Goal: Use online tool/utility: Utilize a website feature to perform a specific function

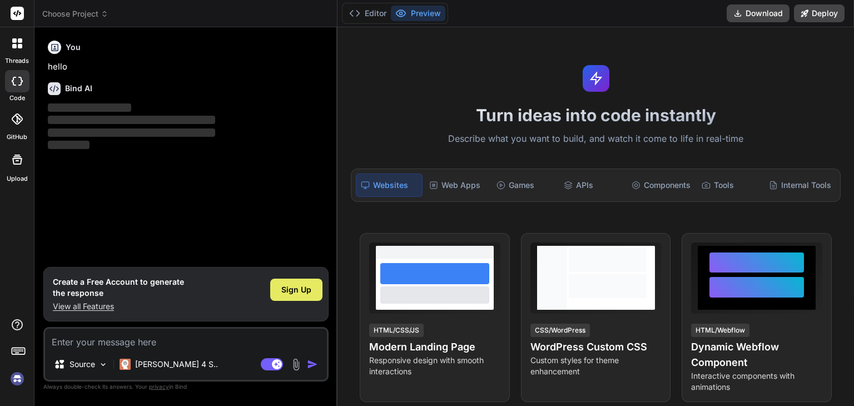
click at [293, 297] on div "Sign Up" at bounding box center [296, 289] width 52 height 22
click at [452, 193] on div "Web Apps" at bounding box center [457, 184] width 65 height 23
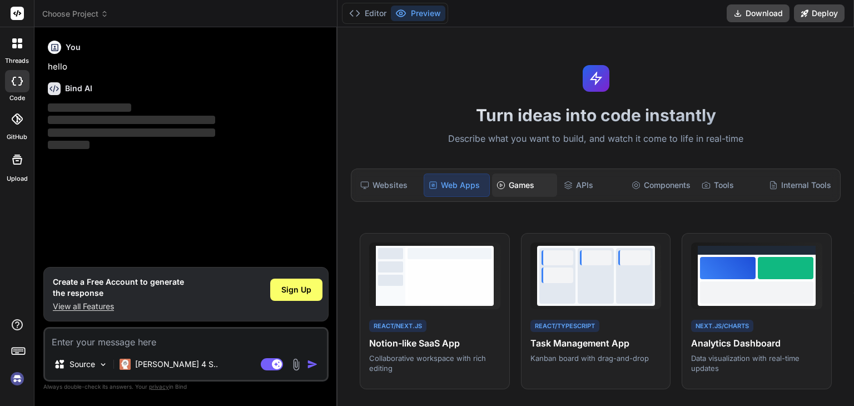
click at [505, 185] on div "Games" at bounding box center [524, 184] width 65 height 23
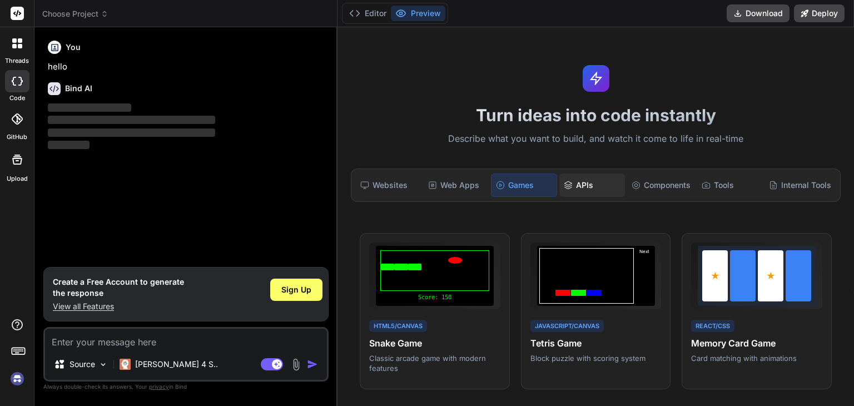
click at [559, 183] on div "APIs" at bounding box center [591, 184] width 65 height 23
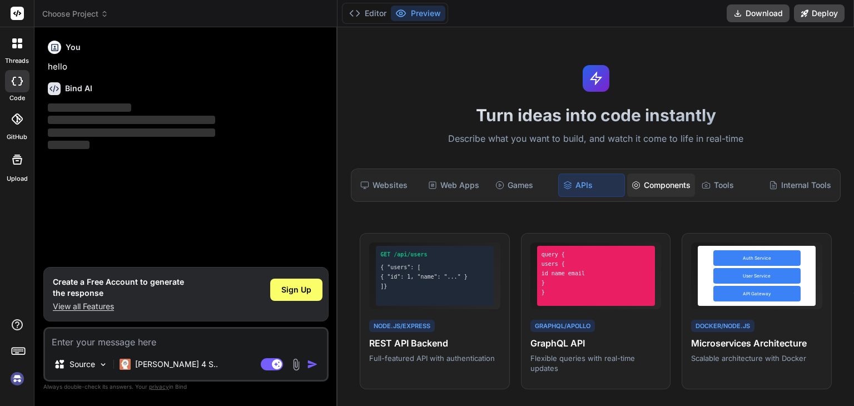
drag, startPoint x: 654, startPoint y: 188, endPoint x: 664, endPoint y: 186, distance: 10.2
click at [656, 188] on div "Components" at bounding box center [661, 184] width 68 height 23
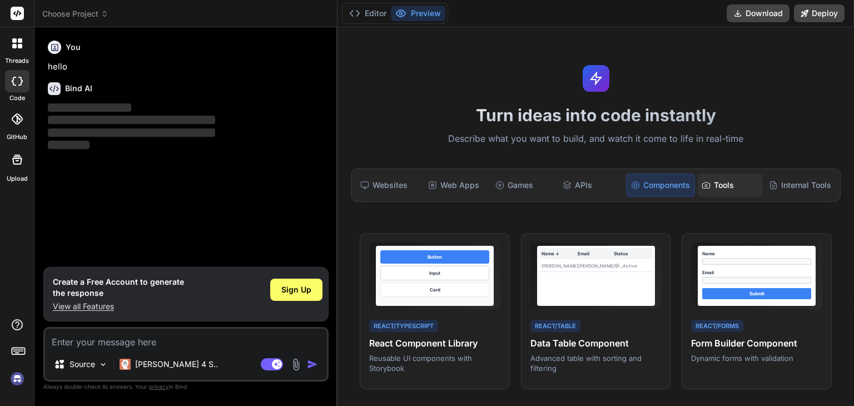
click at [714, 186] on div "Tools" at bounding box center [729, 184] width 65 height 23
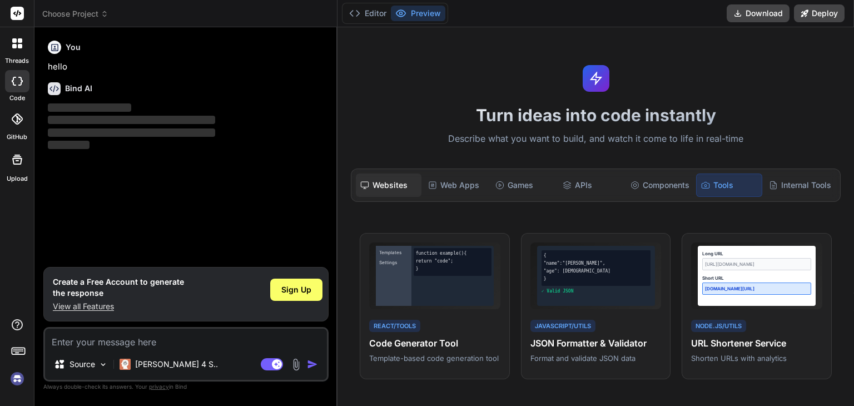
click at [402, 186] on div "Websites" at bounding box center [388, 184] width 65 height 23
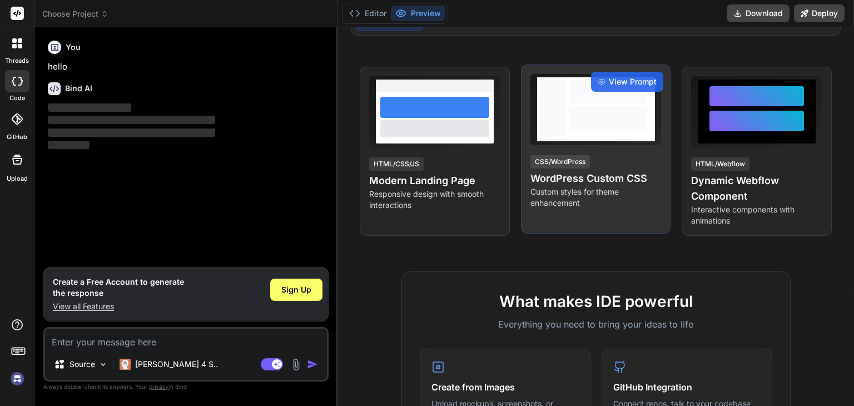
scroll to position [167, 0]
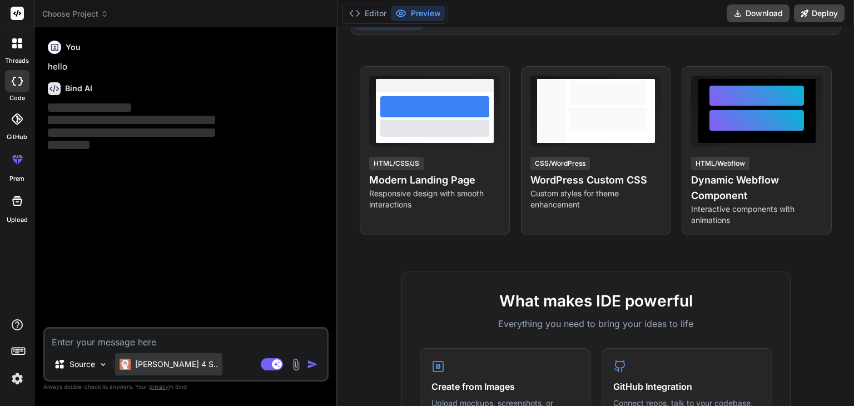
click at [165, 359] on p "[PERSON_NAME] 4 S.." at bounding box center [176, 363] width 83 height 11
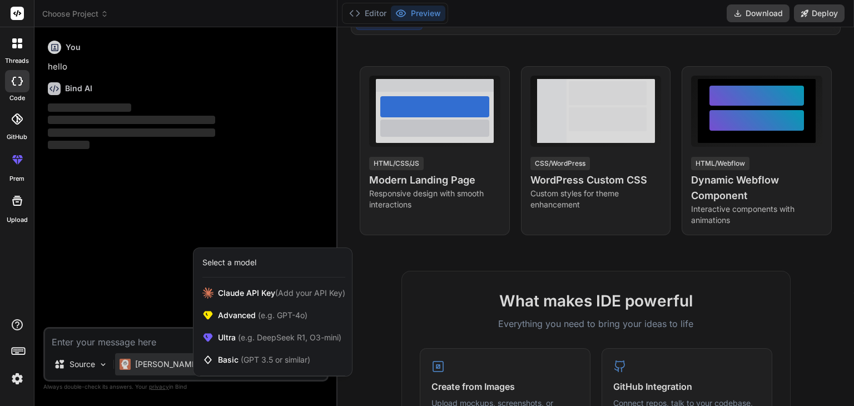
click at [83, 343] on div at bounding box center [427, 203] width 854 height 406
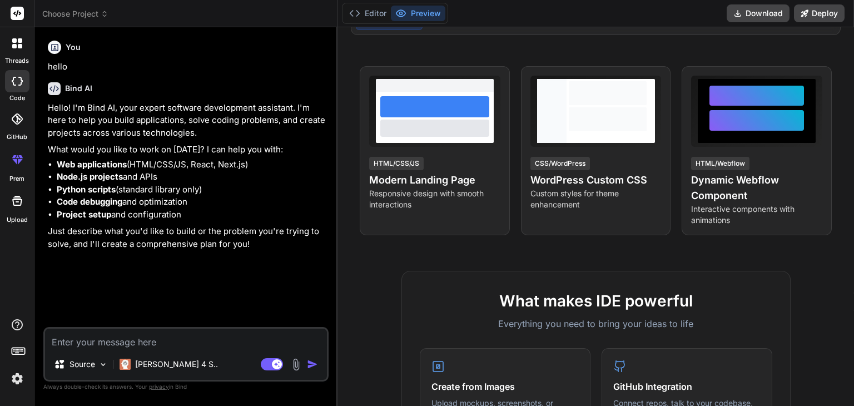
type textarea "x"
click at [171, 341] on textarea at bounding box center [186, 338] width 282 height 20
type textarea "f"
type textarea "x"
type textarea "fr"
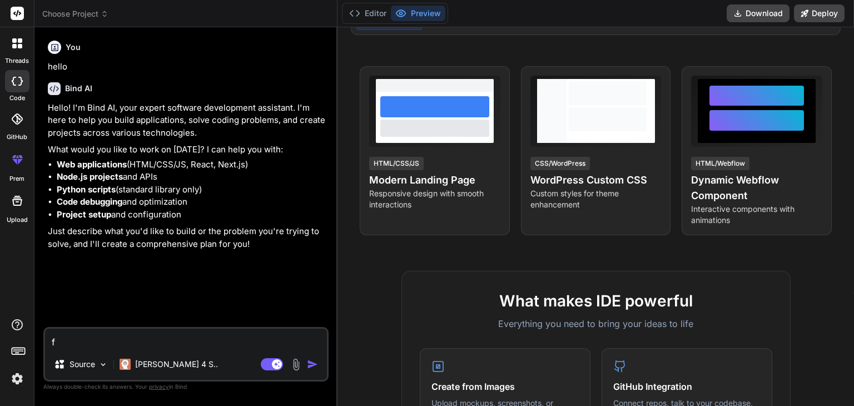
type textarea "x"
type textarea "fro"
type textarea "x"
type textarea "frot"
type textarea "x"
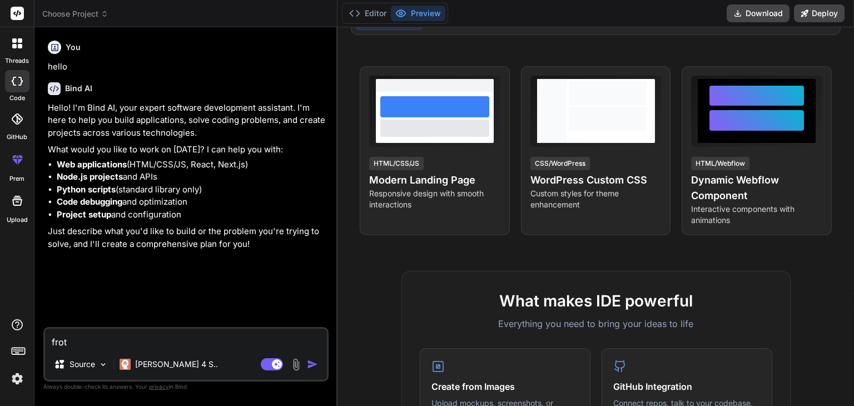
type textarea "frotn"
type textarea "x"
type textarea "frotne"
type textarea "x"
type textarea "frotnen"
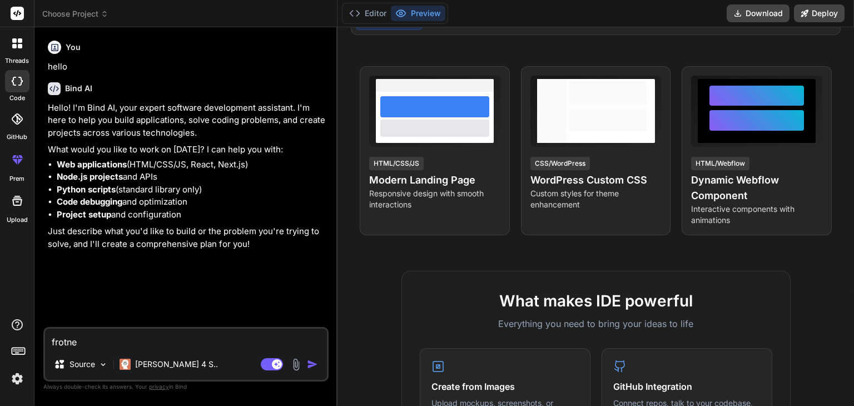
type textarea "x"
type textarea "frotnend"
type textarea "x"
type textarea "frotnend"
type textarea "x"
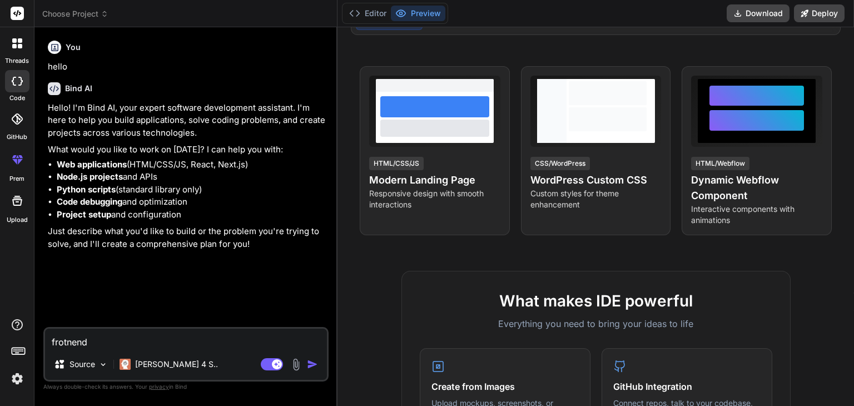
type textarea "frotnend n"
type textarea "x"
type textarea "frotnend ne"
type textarea "x"
type textarea "frotnend nes"
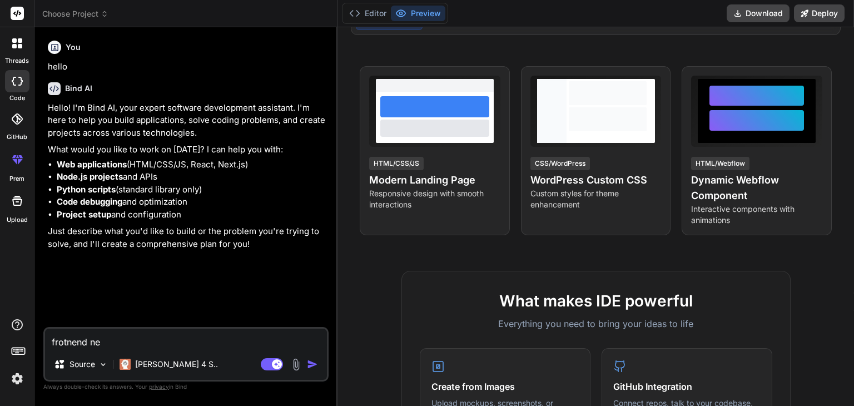
type textarea "x"
type textarea "frotnend nest"
type textarea "x"
type textarea "frotnend nest"
type textarea "x"
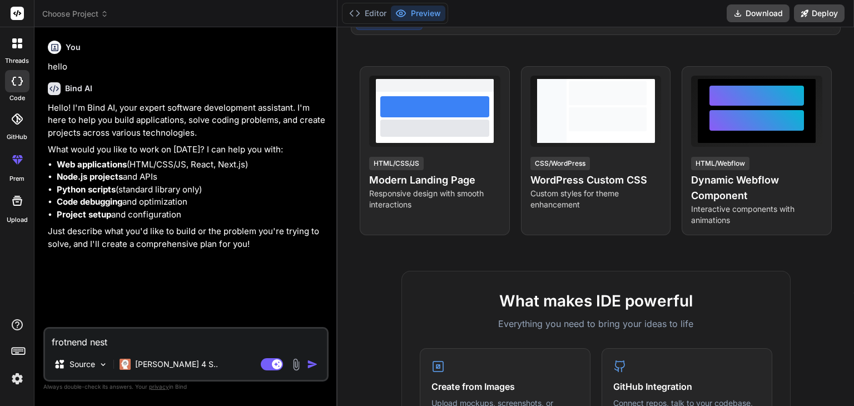
type textarea "frotnend nest j"
type textarea "x"
type textarea "frotnend nest jd"
type textarea "x"
type textarea "frotnend nest jd"
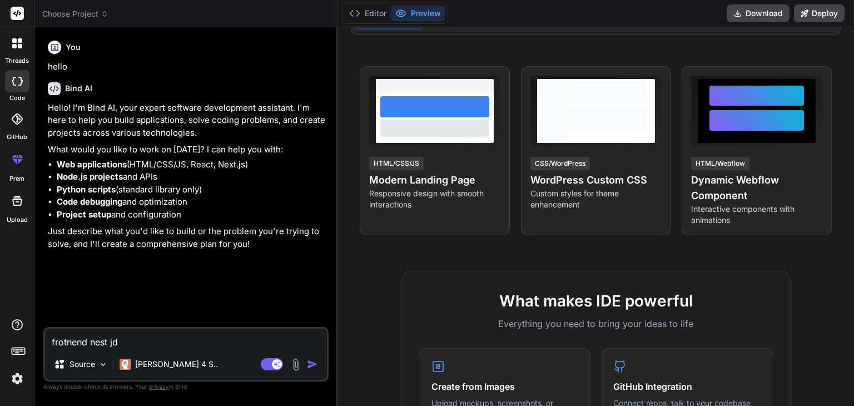
type textarea "x"
type textarea "frotnend nest jd b"
type textarea "x"
type textarea "frotnend nest jd ba"
type textarea "x"
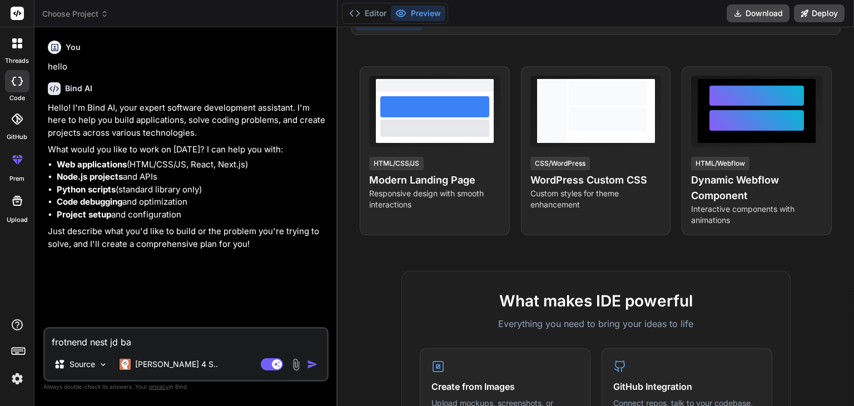
type textarea "frotnend nest jd bac"
type textarea "x"
type textarea "frotnend nest jd back"
type textarea "x"
type textarea "frotnend nest [PERSON_NAME]"
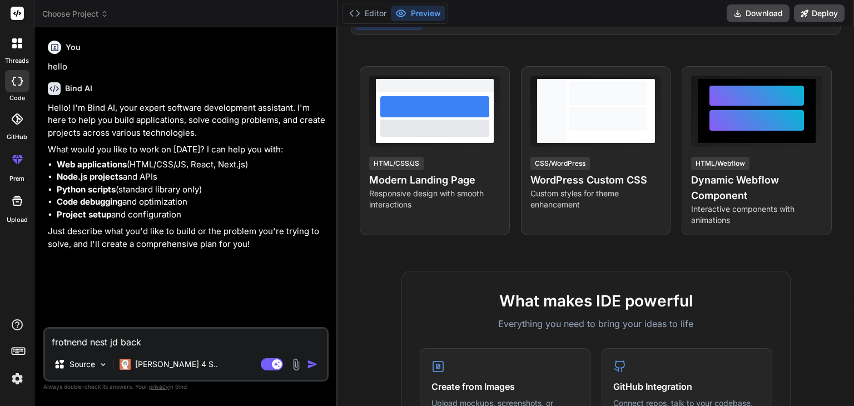
type textarea "x"
type textarea "frotnend nest [PERSON_NAME]"
type textarea "x"
type textarea "frotnend nest jd backend"
type textarea "x"
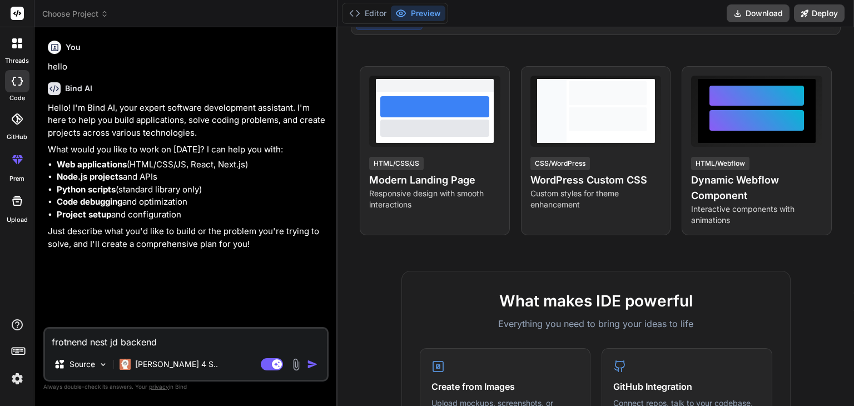
type textarea "frotnend nest jd backend"
type textarea "x"
type textarea "frotnend nest jd backend n"
type textarea "x"
type textarea "frotnend nest jd backend no"
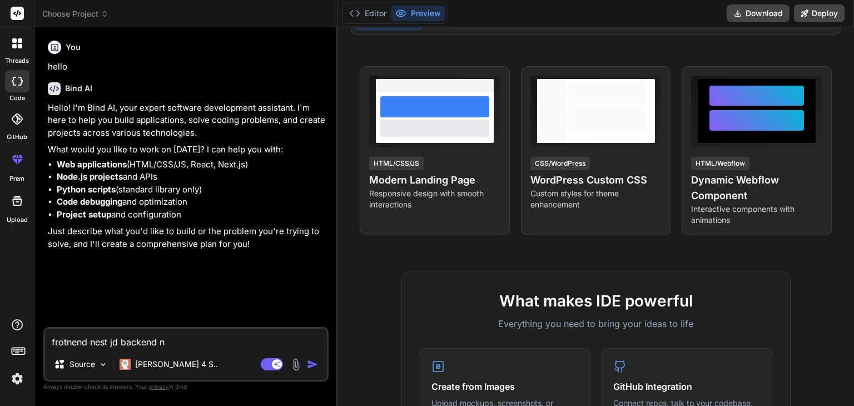
type textarea "x"
type textarea "frotnend nest jd backend nod"
type textarea "x"
type textarea "frotnend nest jd backend node"
type textarea "x"
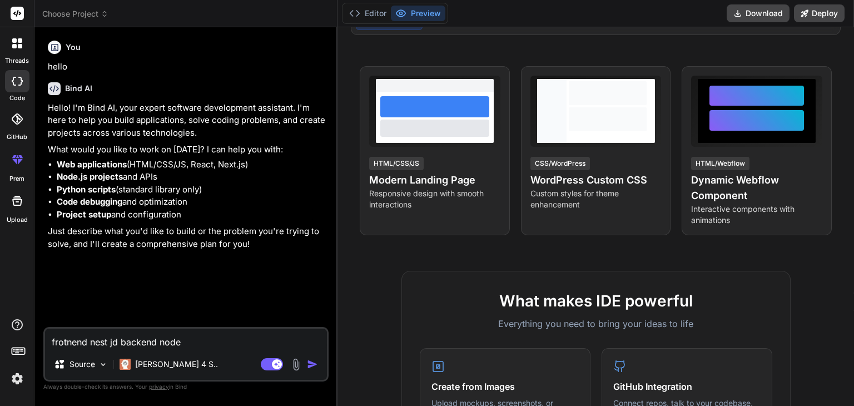
type textarea "frotnend nest jd backend nodej"
type textarea "x"
type textarea "frotnend nest jd backend nodejs"
type textarea "x"
type textarea "frotnend nest jd backend nodejs"
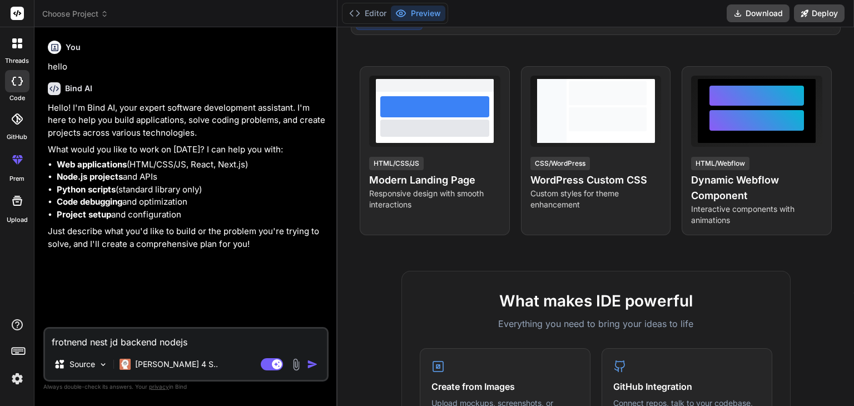
type textarea "x"
type textarea "frotnend nest jd backend nodejs d"
type textarea "x"
type textarea "frotnend nest jd backend nodejs da"
type textarea "x"
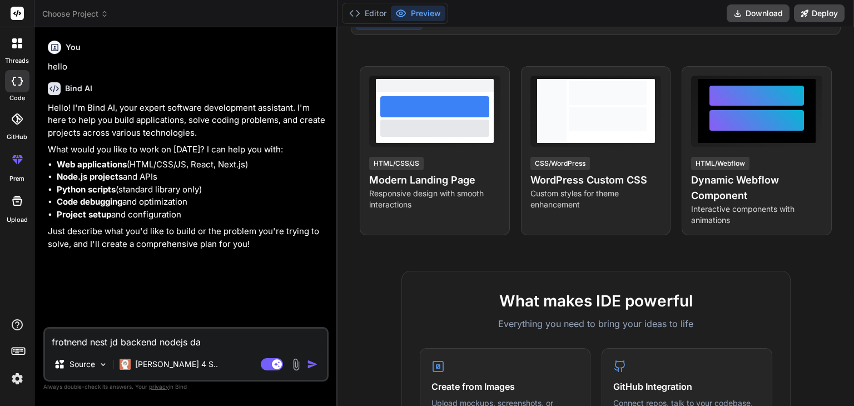
type textarea "frotnend nest jd backend nodejs dat"
type textarea "x"
type textarea "frotnend nest jd backend nodejs data"
type textarea "x"
type textarea "frotnend nest jd backend nodejs datab"
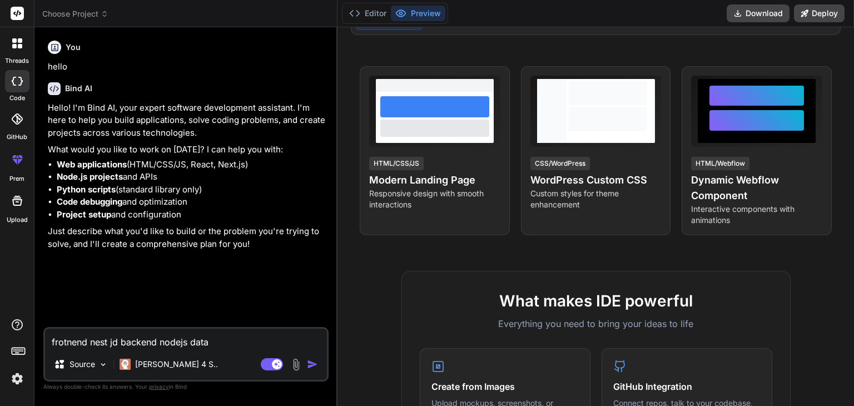
type textarea "x"
type textarea "frotnend nest jd backend nodejs databa"
type textarea "x"
type textarea "frotnend nest jd backend nodejs databas"
type textarea "x"
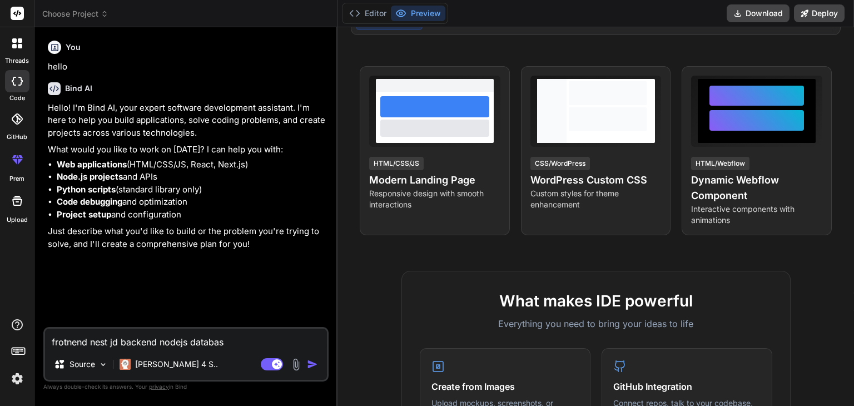
type textarea "frotnend nest jd backend nodejs database"
type textarea "x"
type textarea "frotnend nest jd backend nodejs database"
type textarea "x"
type textarea "frotnend nest jd backend nodejs database p"
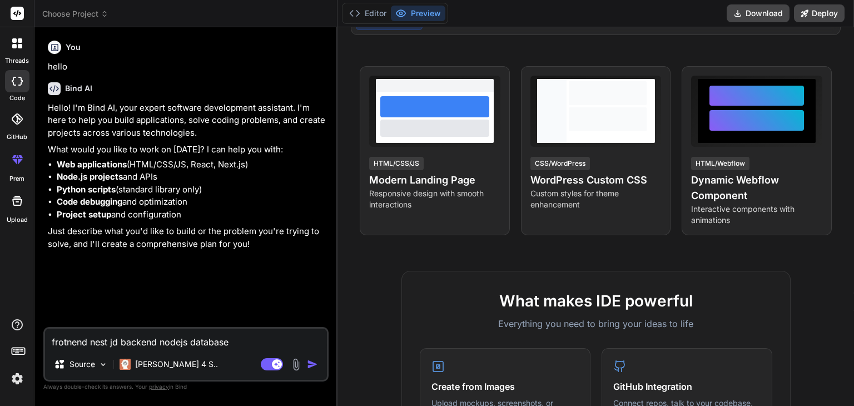
type textarea "x"
type textarea "frotnend nest jd backend nodejs database po"
type textarea "x"
type textarea "frotnend nest jd backend nodejs database por"
type textarea "x"
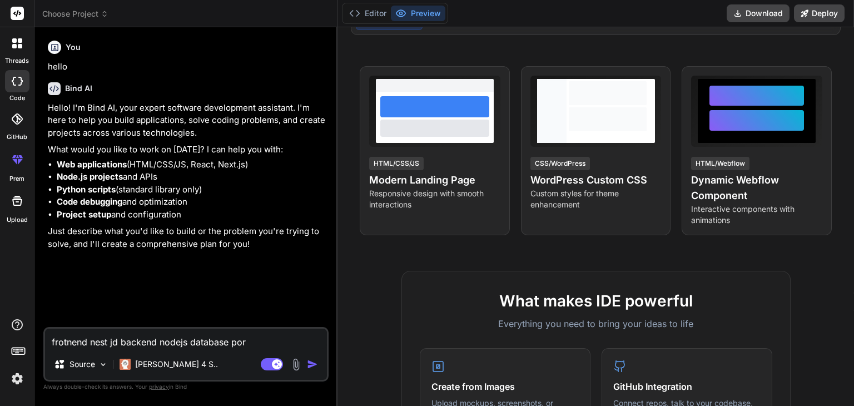
type textarea "frotnend nest jd backend nodejs database pors"
type textarea "x"
type textarea "frotnend nest jd backend nodejs database por"
type textarea "x"
type textarea "frotnend nest jd backend nodejs database po"
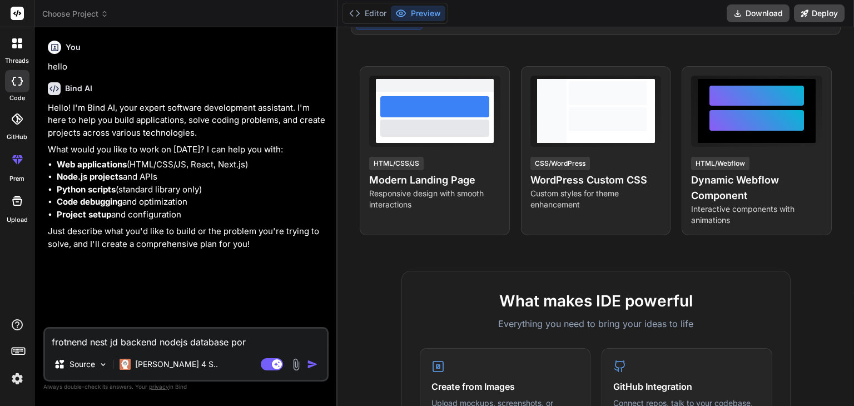
type textarea "x"
type textarea "frotnend nest jd backend nodejs database pos"
type textarea "x"
type textarea "frotnend nest jd backend nodejs database post"
type textarea "x"
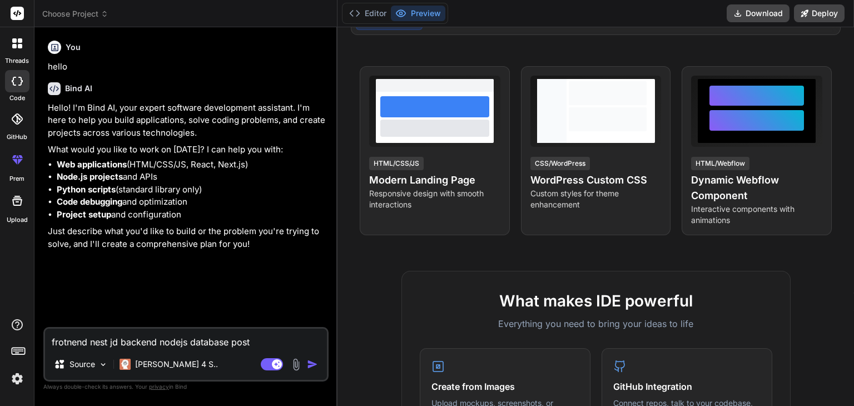
type textarea "frotnend nest jd backend nodejs database postg"
type textarea "x"
type textarea "frotnend nest jd backend nodejs database postgr"
type textarea "x"
type textarea "frotnend nest jd backend nodejs database postgre"
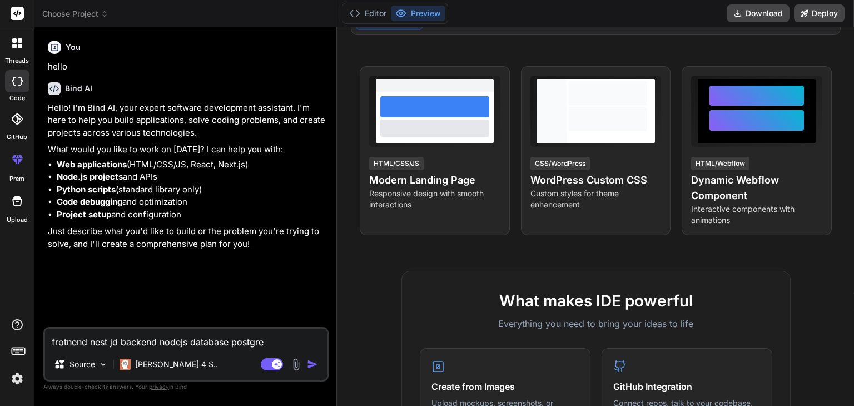
type textarea "x"
type textarea "frotnend nest jd backend nodejs database postgreS"
type textarea "x"
type textarea "frotnend nest jd backend nodejs database postgreSQ"
type textarea "x"
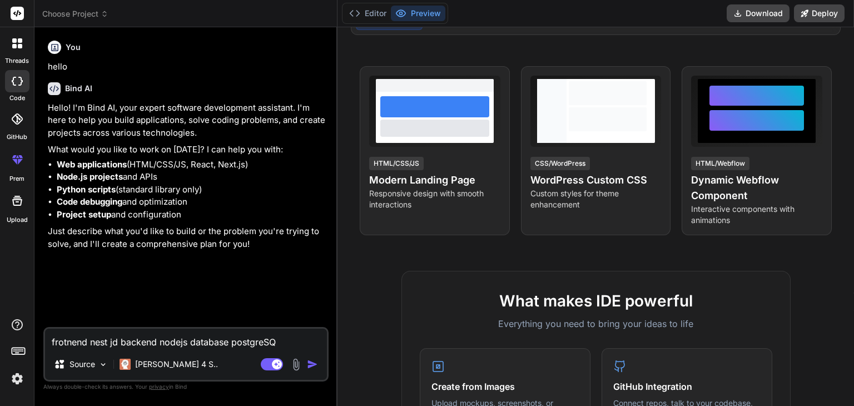
type textarea "frotnend nest jd backend nodejs database postgreSQL"
type textarea "x"
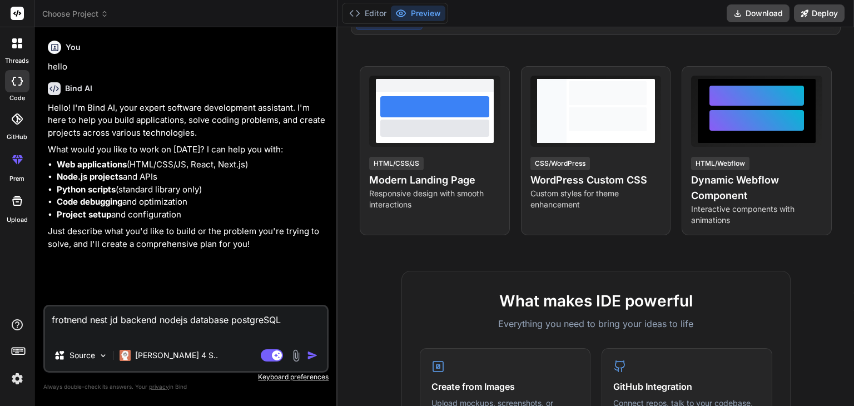
paste textarea "# ⚡ Loremi 9: DoloRsita Cons - Adipiscin Elits Doeiusmo ## 📋 **Tempor Incididu*…"
type textarea "loremips dolo si ametcon adipis elitsedd eiusmodTEM # ⚡ Incidi 7: UtlaBoree Dol…"
type textarea "x"
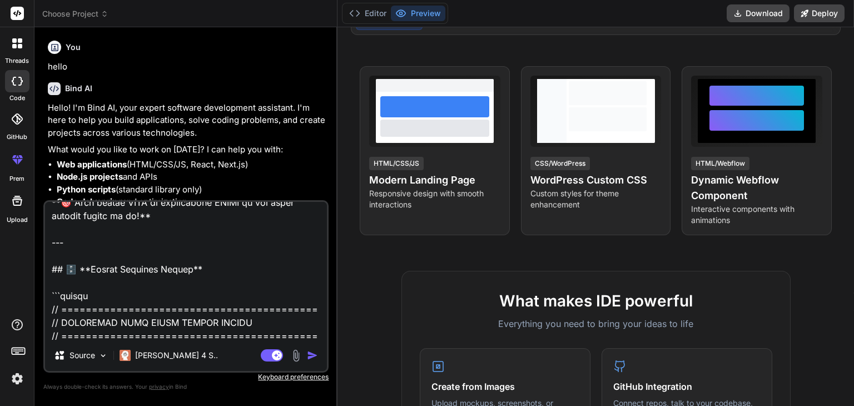
scroll to position [0, 0]
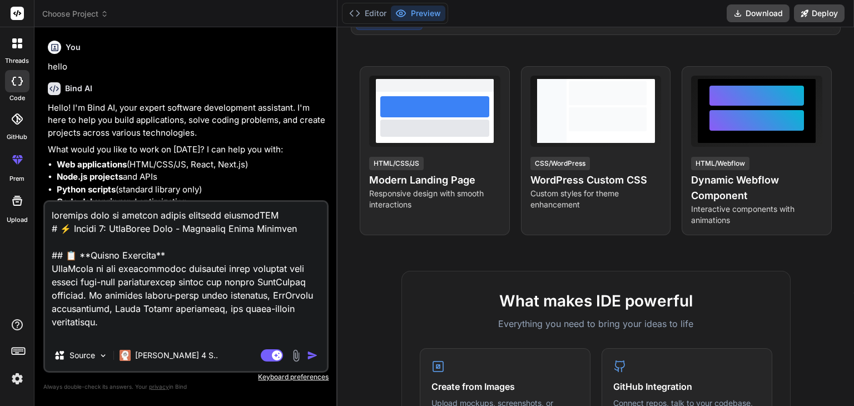
click at [50, 214] on textarea at bounding box center [186, 271] width 282 height 138
click at [536, 237] on div "Turn ideas into code instantly Describe what you want to build, and watch it co…" at bounding box center [595, 216] width 516 height 378
click at [49, 217] on textarea at bounding box center [186, 271] width 282 height 138
paste textarea "Lor ips d sitam-conse, adipiscing-elits doeiusmo temporincid utlab etdolore ma …"
type textarea "Lor ips d sitam-conse, adipiscing-elits doeiusmo temporincid utlab etdolore ma …"
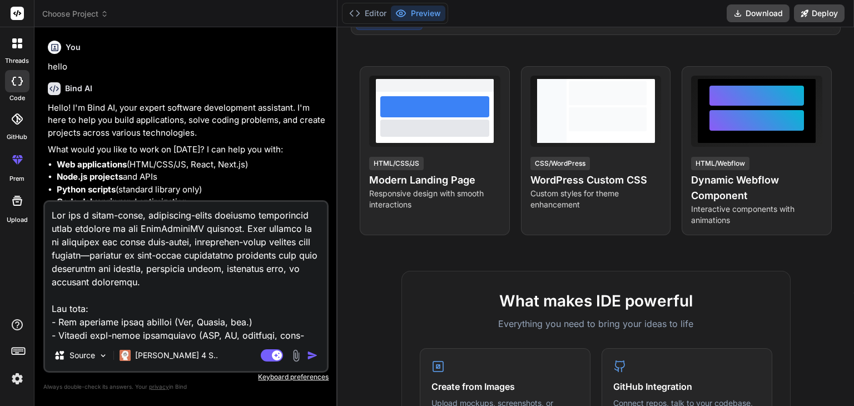
type textarea "x"
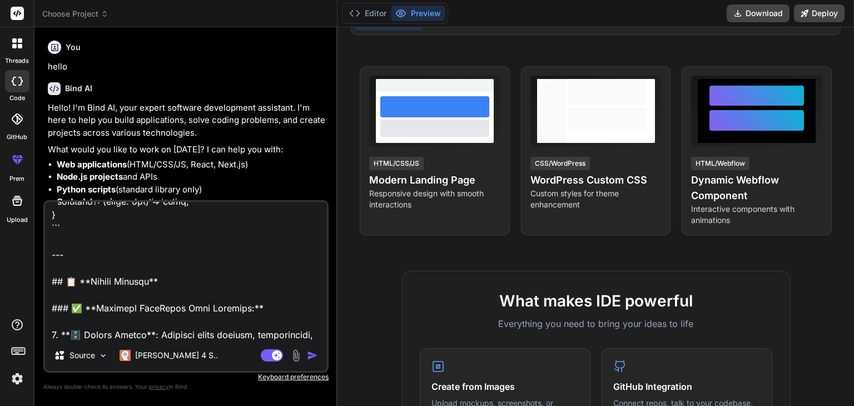
scroll to position [44839, 0]
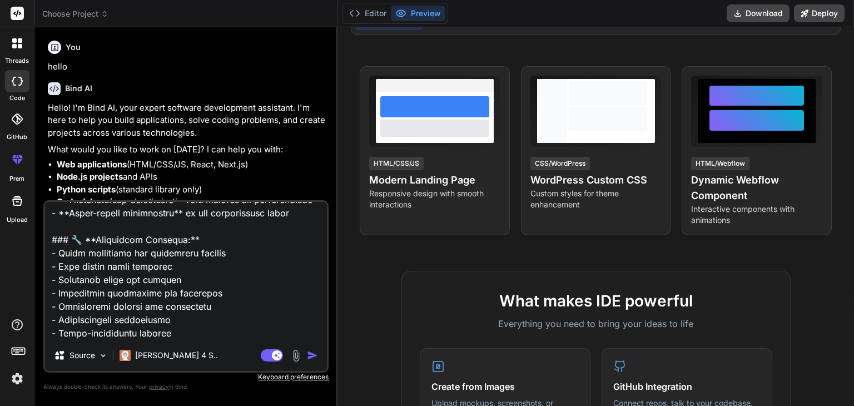
drag, startPoint x: 53, startPoint y: 333, endPoint x: 200, endPoint y: 395, distance: 159.7
click at [200, 395] on div "You hello Bind AI Hello! I'm Bind AI, your expert software development assistan…" at bounding box center [185, 220] width 285 height 369
type textarea "Lor ips d sitam-conse, adipiscing-elits doeiusmo temporincid utlab etdolore ma …"
type textarea "x"
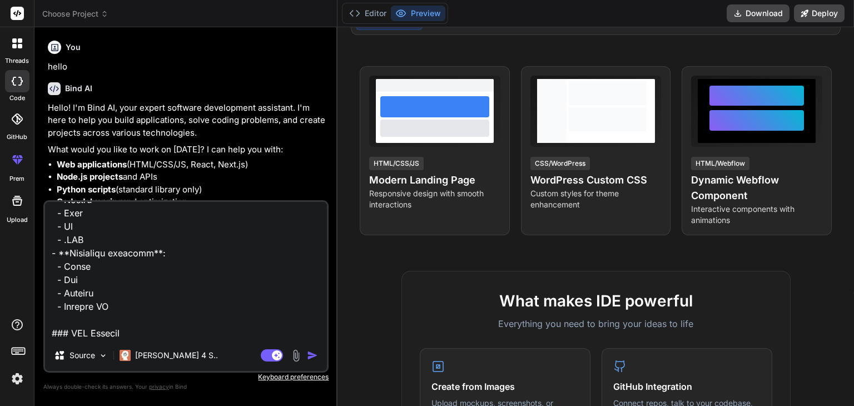
scroll to position [0, 0]
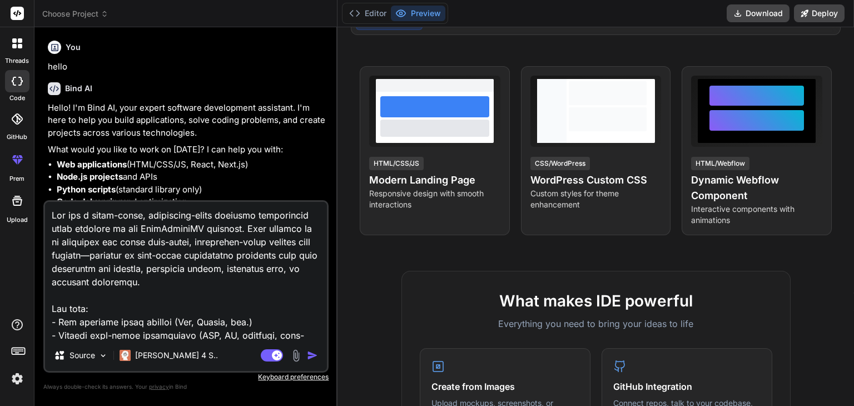
type textarea "Lor ips d sitam-conse, adipiscing-elits doeiusmo temporincid utlab etdolore ma …"
click at [305, 354] on div "Agent Mode. When this toggle is activated, AI automatically makes decisions, re…" at bounding box center [290, 354] width 64 height 13
click at [313, 354] on img "button" at bounding box center [312, 355] width 11 height 11
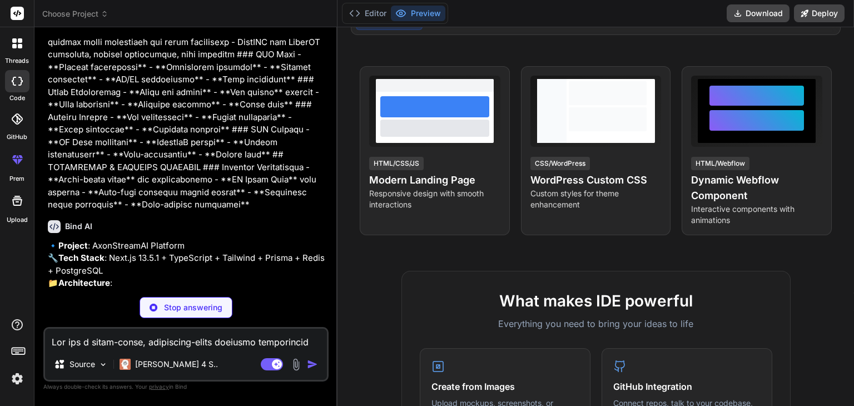
scroll to position [4607, 0]
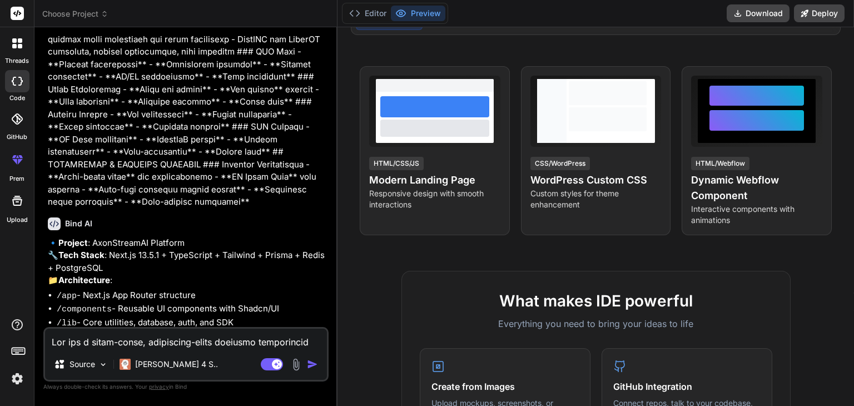
type textarea "x"
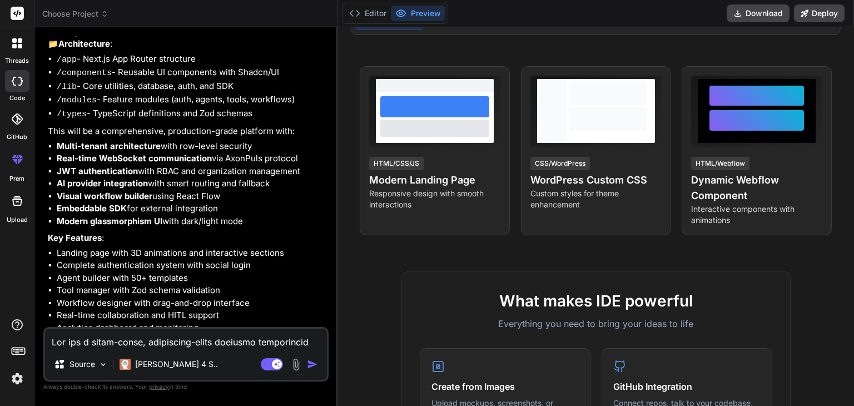
scroll to position [4851, 0]
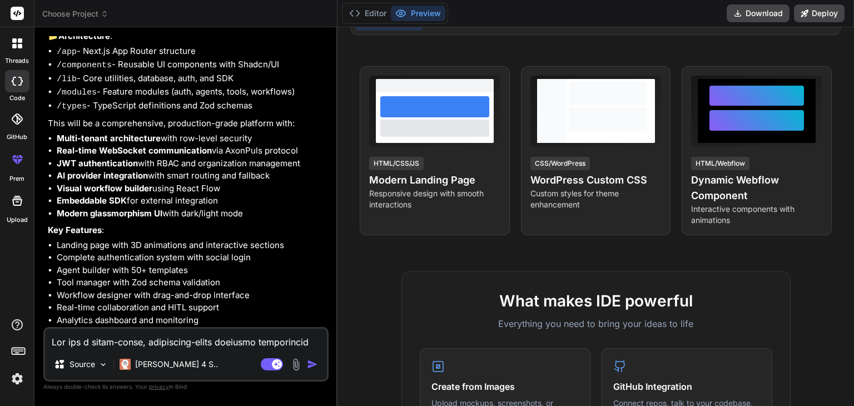
click at [182, 343] on textarea at bounding box center [186, 338] width 282 height 20
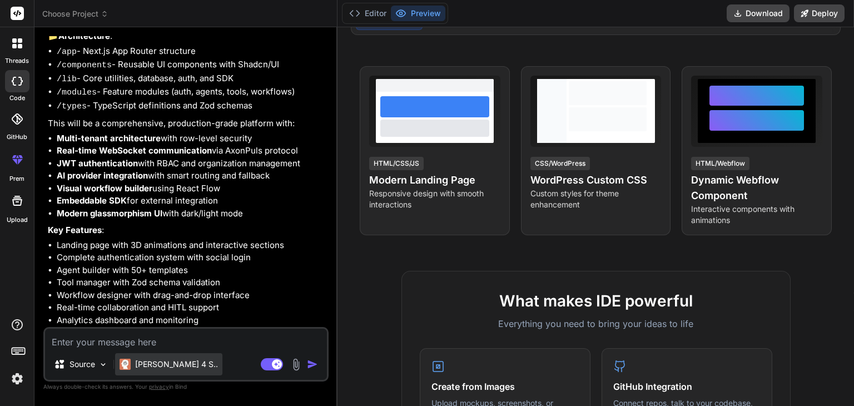
type textarea "m"
type textarea "x"
type textarea "mo"
type textarea "x"
type textarea "mon"
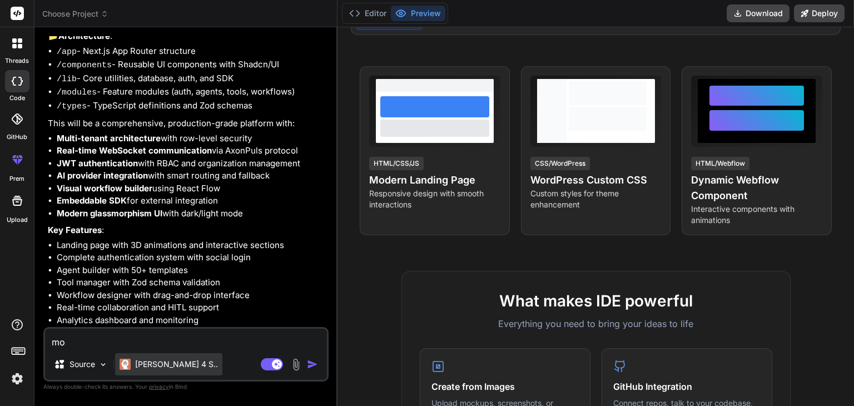
type textarea "x"
type textarea "mono"
type textarea "x"
type textarea "monor"
type textarea "x"
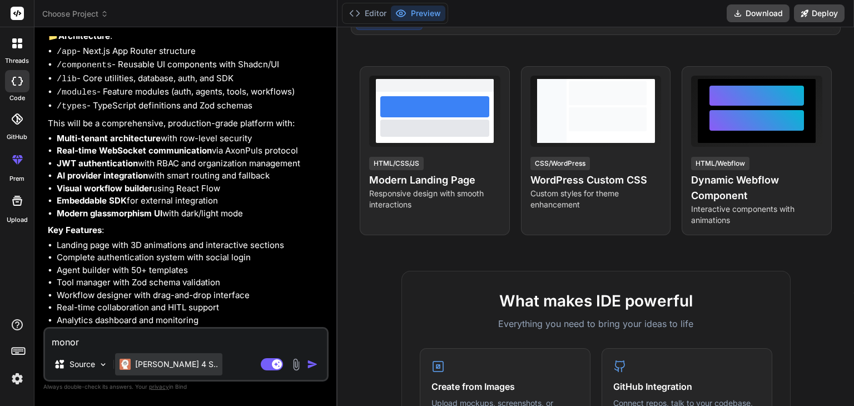
type textarea "monore"
type textarea "x"
type textarea "monorep"
type textarea "x"
type textarea "monorepo"
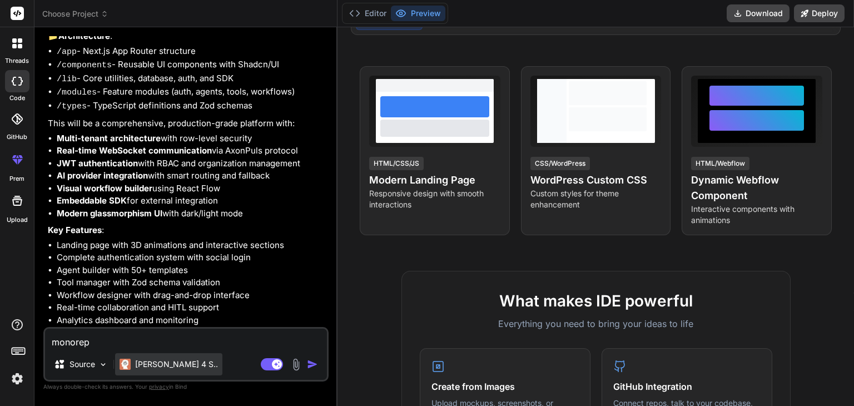
type textarea "x"
type textarea "monorepo"
type textarea "x"
type textarea "monorepo s"
type textarea "x"
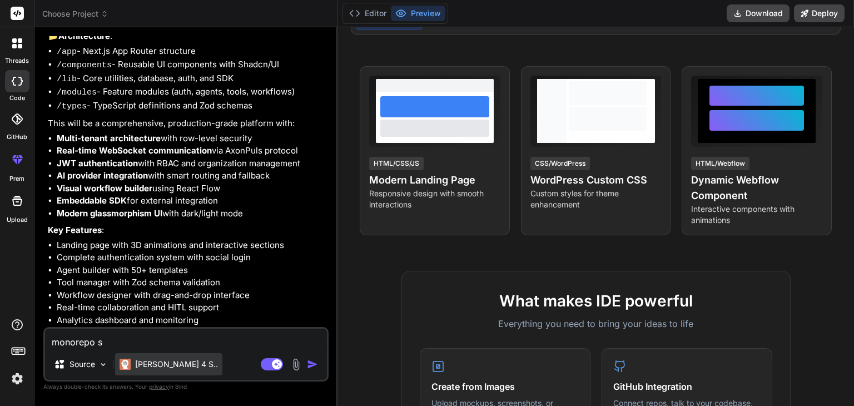
type textarea "monorepo st"
type textarea "x"
type textarea "monorepo str"
type textarea "x"
type textarea "monorepo stru"
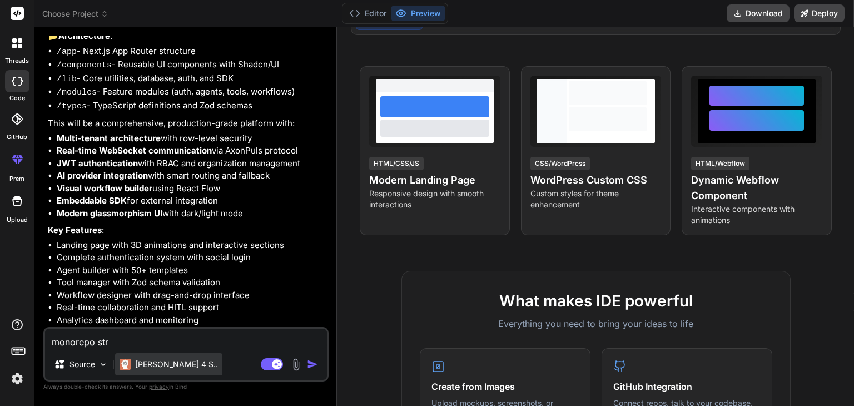
type textarea "x"
type textarea "monorepo struc"
type textarea "x"
type textarea "monorepo struct"
type textarea "x"
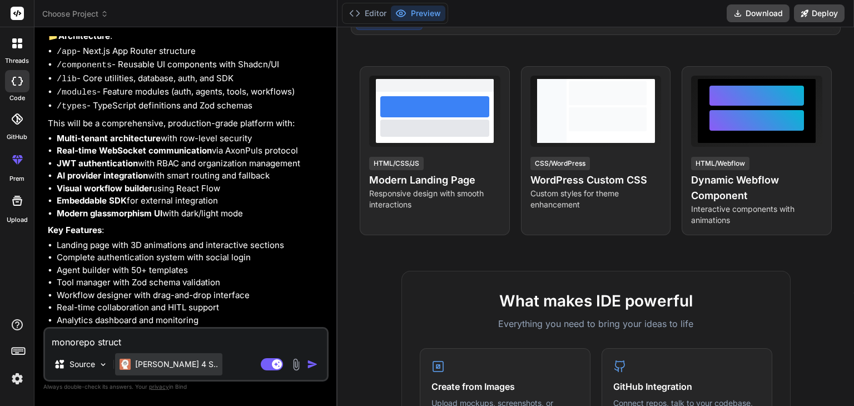
type textarea "monorepo structu"
type textarea "x"
type textarea "monorepo structur"
type textarea "x"
type textarea "monorepo structure"
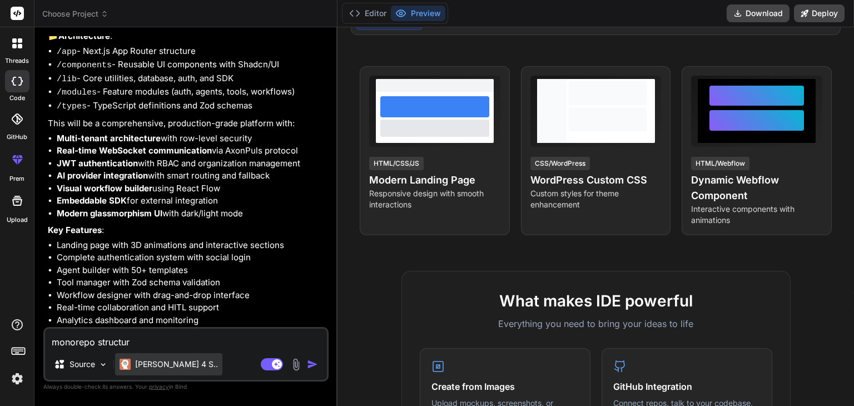
type textarea "x"
type textarea "monorepo structure"
type textarea "x"
type textarea "monorepo structure f"
type textarea "x"
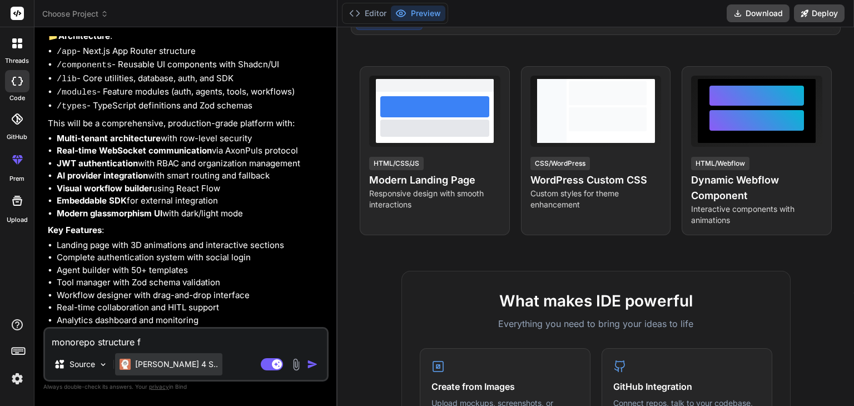
type textarea "monorepo structure fr"
type textarea "x"
type textarea "monorepo structure fro"
type textarea "x"
type textarea "monorepo structure fron"
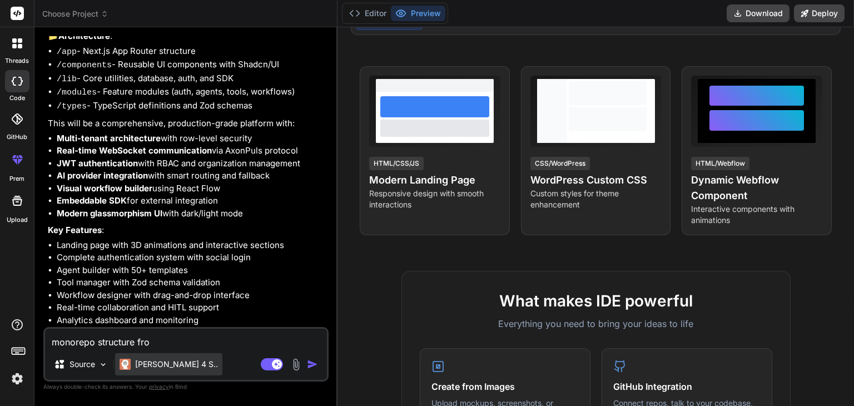
type textarea "x"
type textarea "monorepo structure front"
type textarea "x"
type textarea "monorepo structure fronte"
type textarea "x"
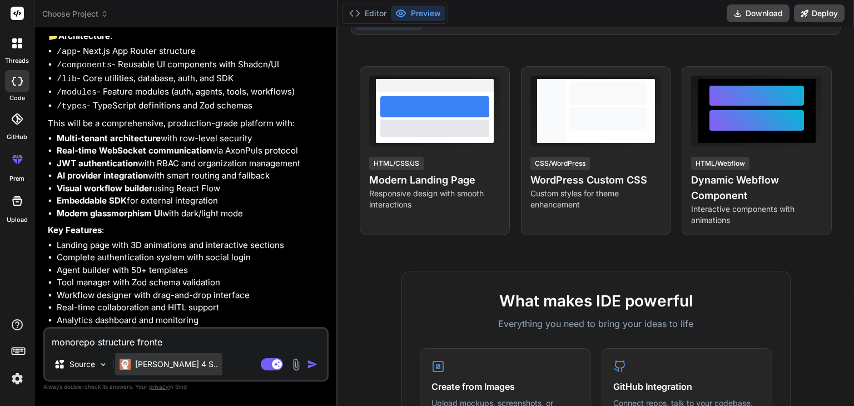
type textarea "monorepo structure fronten"
type textarea "x"
type textarea "monorepo structure frontend"
type textarea "x"
type textarea "monorepo structure frontend"
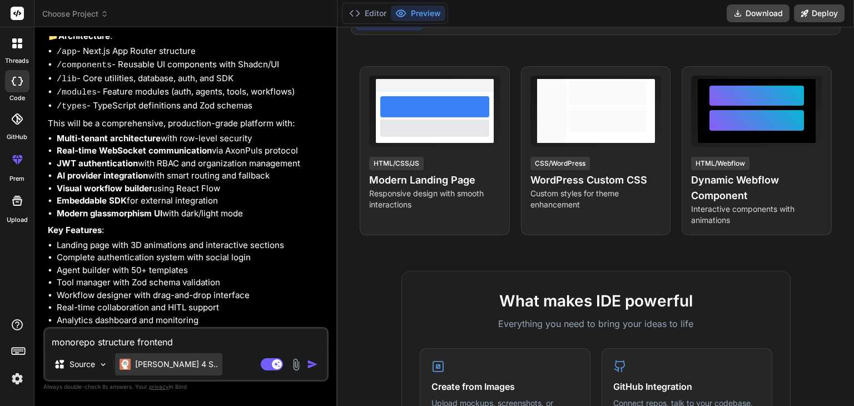
type textarea "x"
type textarea "monorepo structure frontend n"
type textarea "x"
type textarea "monorepo structure frontend ne"
type textarea "x"
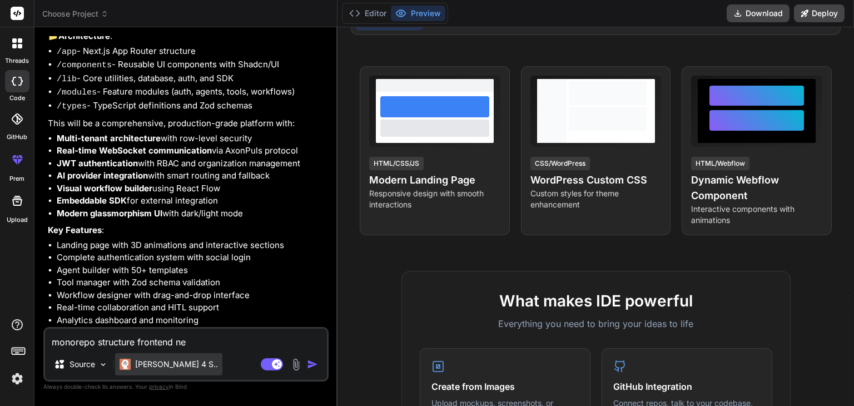
type textarea "monorepo structure frontend nex"
type textarea "x"
type textarea "monorepo structure frontend next"
type textarea "x"
type textarea "monorepo structure frontend next"
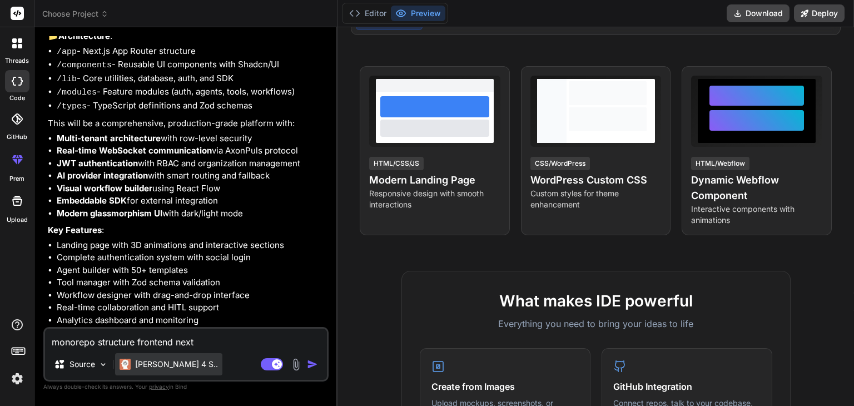
type textarea "x"
type textarea "monorepo structure frontend next b"
type textarea "x"
type textarea "monorepo structure frontend next ba"
type textarea "x"
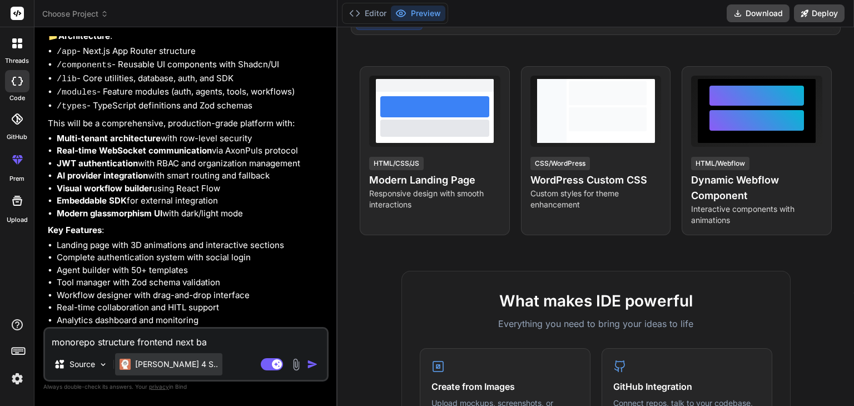
type textarea "monorepo structure frontend next bac"
type textarea "x"
type textarea "monorepo structure frontend next back"
type textarea "x"
type textarea "monorepo structure frontend next [PERSON_NAME]"
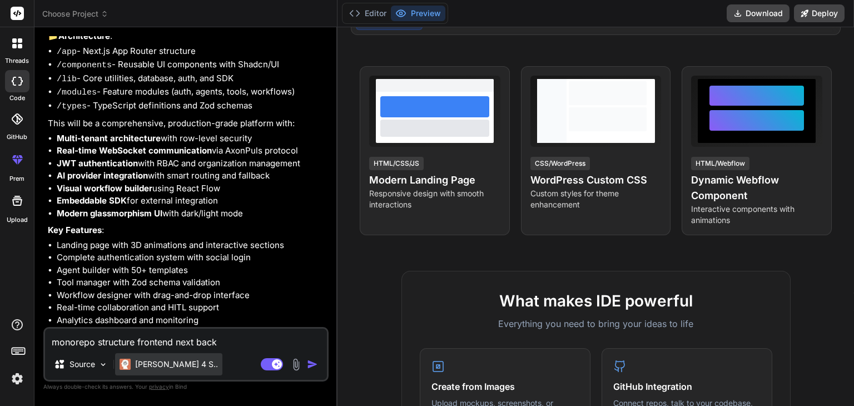
type textarea "x"
type textarea "monorepo structure frontend next [PERSON_NAME]"
type textarea "x"
type textarea "monorepo structure frontend next backend"
type textarea "x"
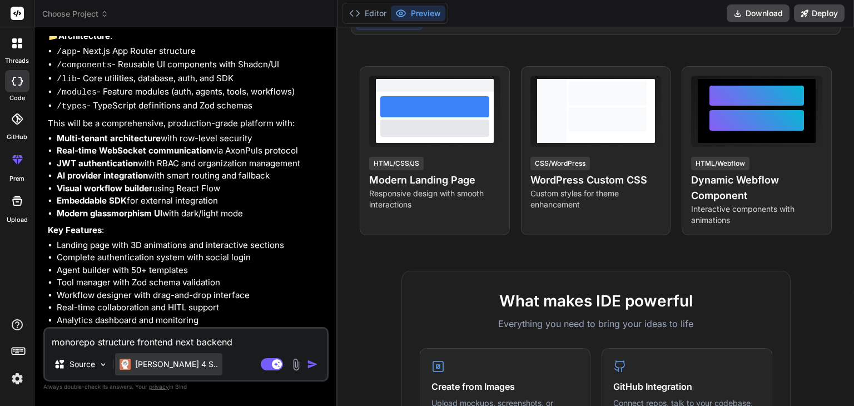
type textarea "monorepo structure frontend next backend"
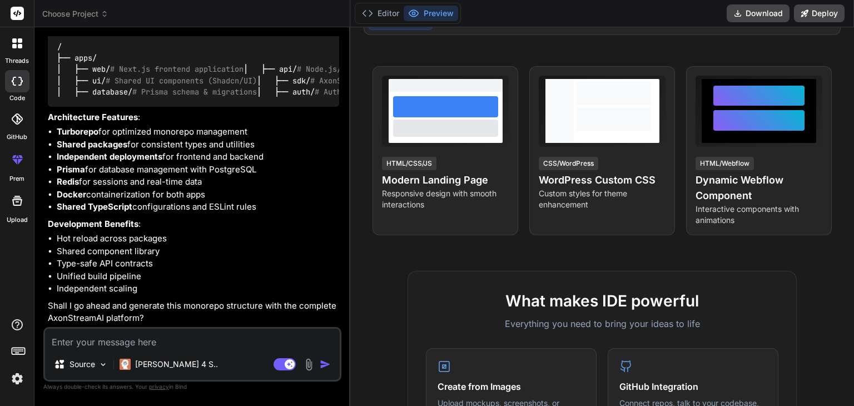
scroll to position [5426, 0]
click at [199, 347] on textarea at bounding box center [192, 338] width 295 height 20
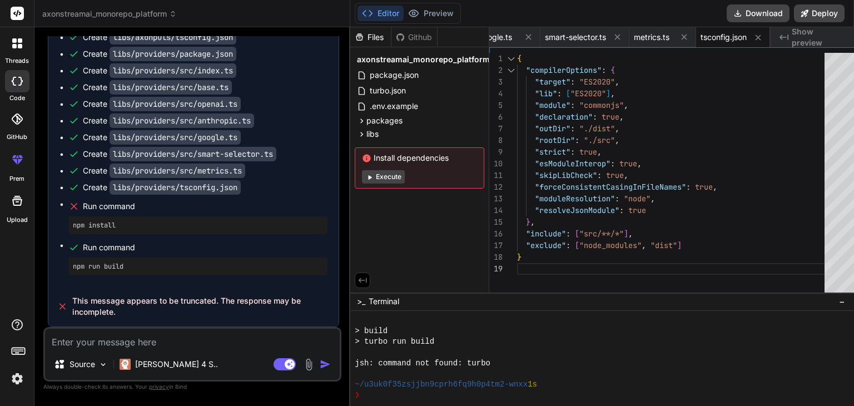
scroll to position [7115, 0]
click at [155, 351] on div "Source [PERSON_NAME] 4 S.. Agent Mode. When this toggle is activated, AI automa…" at bounding box center [192, 354] width 298 height 54
click at [181, 349] on div "Source [PERSON_NAME] 4 S.. Agent Mode. When this toggle is activated, AI automa…" at bounding box center [192, 354] width 298 height 54
click at [129, 345] on textarea at bounding box center [192, 338] width 295 height 20
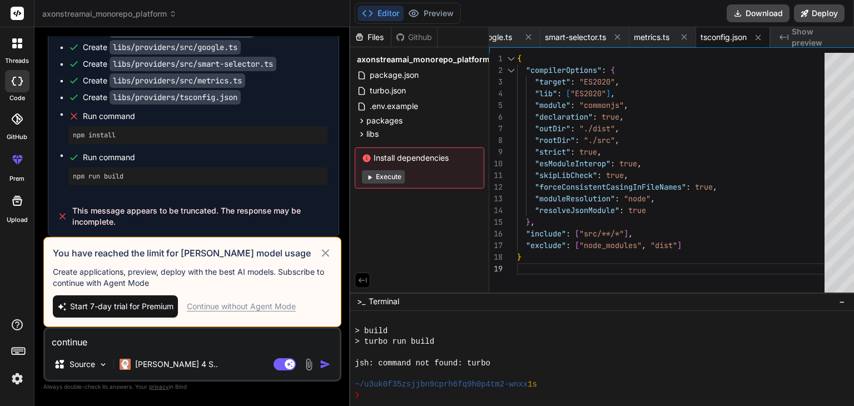
click at [178, 21] on code "libs/providers/src/openai.ts" at bounding box center [174, 14] width 131 height 14
click at [575, 32] on span "smart-selector.ts" at bounding box center [575, 37] width 61 height 11
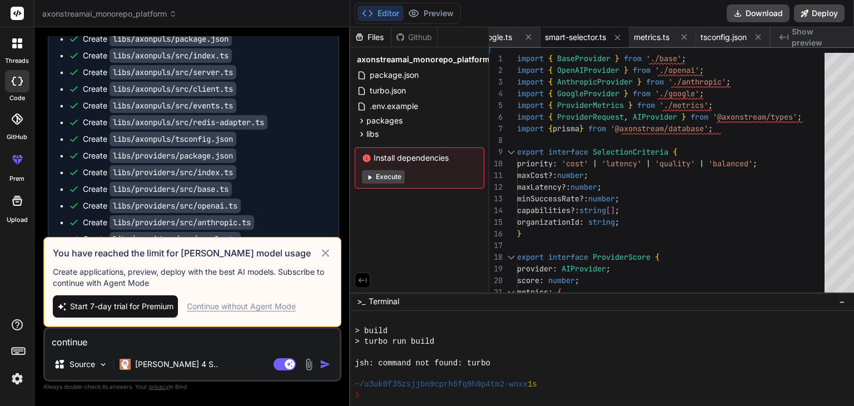
scroll to position [6560, 0]
drag, startPoint x: 313, startPoint y: 252, endPoint x: 285, endPoint y: 245, distance: 29.7
click at [319, 252] on icon at bounding box center [325, 252] width 13 height 13
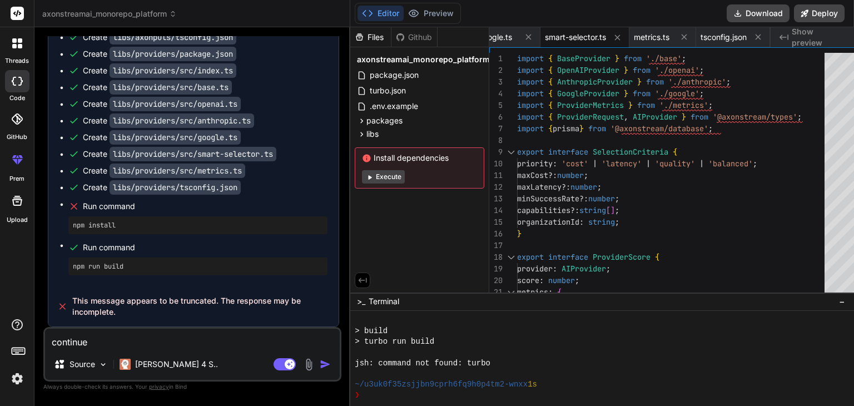
scroll to position [6893, 0]
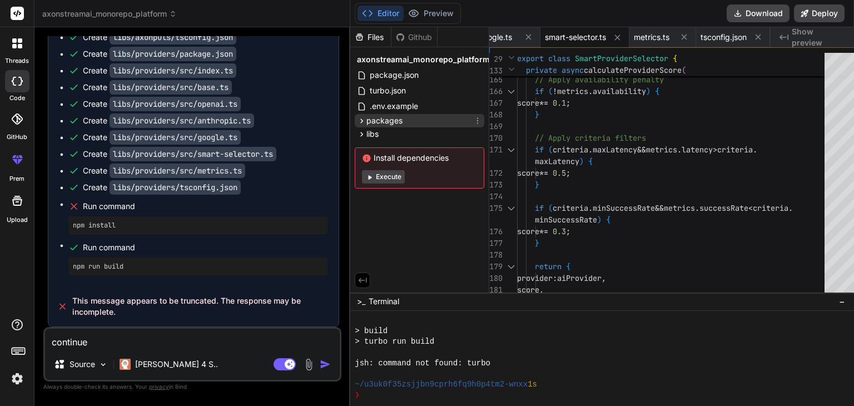
click at [409, 121] on div "packages" at bounding box center [419, 120] width 129 height 13
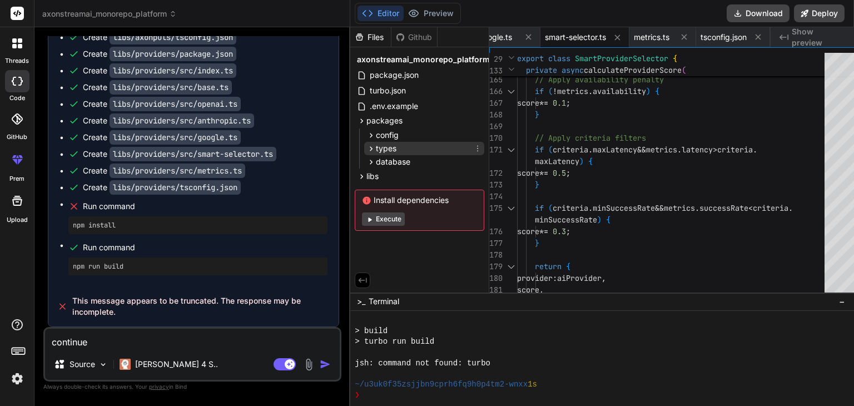
click at [412, 144] on div "types" at bounding box center [424, 148] width 120 height 13
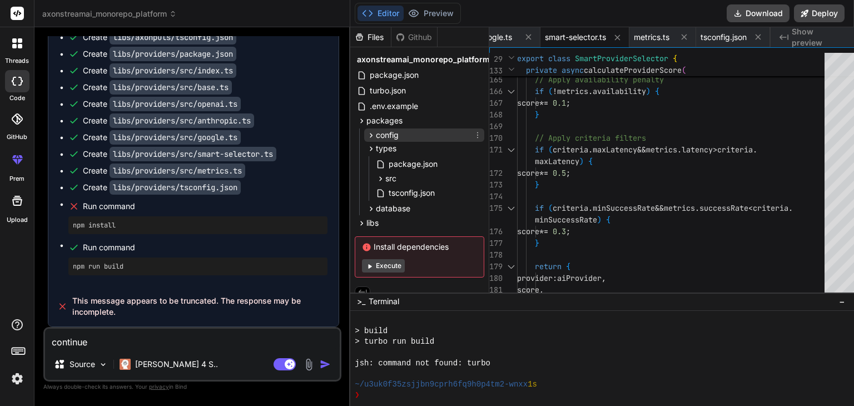
click at [413, 133] on div "config" at bounding box center [424, 134] width 120 height 13
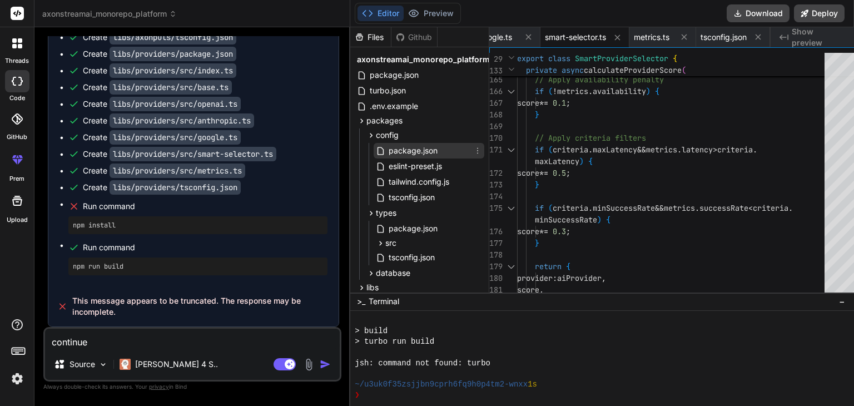
click at [413, 154] on span "package.json" at bounding box center [412, 150] width 51 height 13
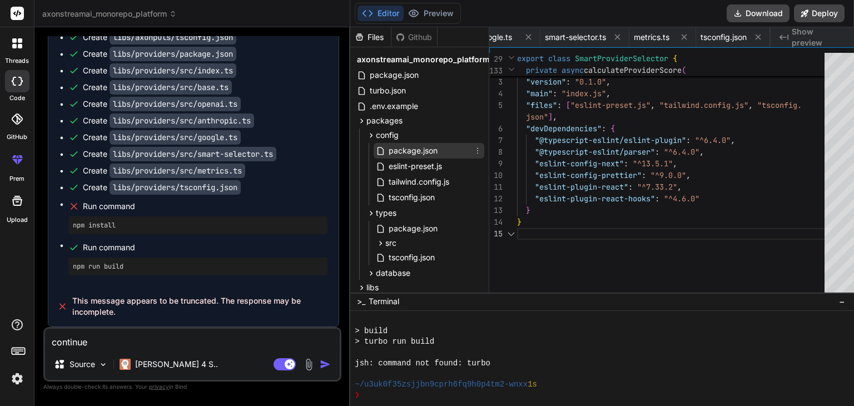
scroll to position [0, 219]
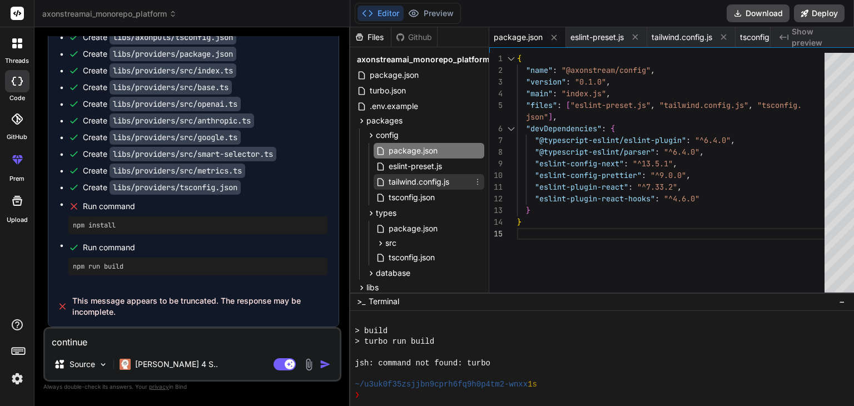
click at [413, 176] on span "tailwind.config.js" at bounding box center [418, 181] width 63 height 13
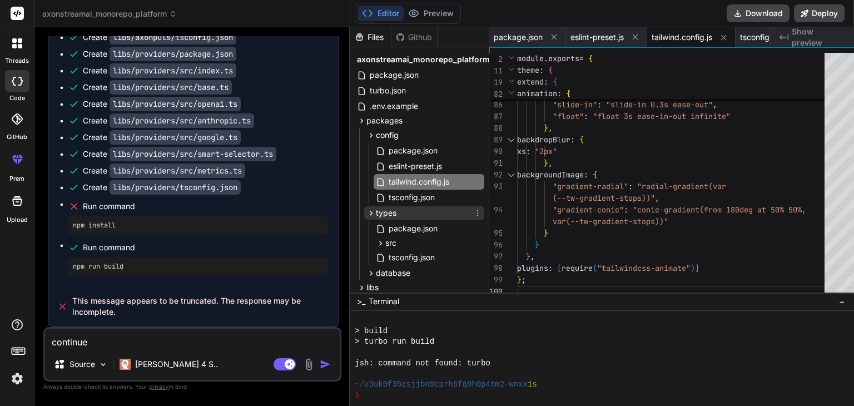
click at [403, 213] on div "types" at bounding box center [424, 212] width 120 height 13
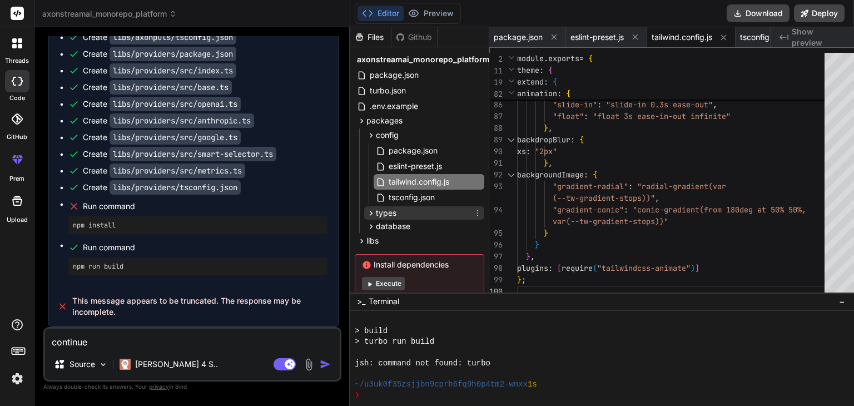
click at [406, 214] on div "types" at bounding box center [424, 212] width 120 height 13
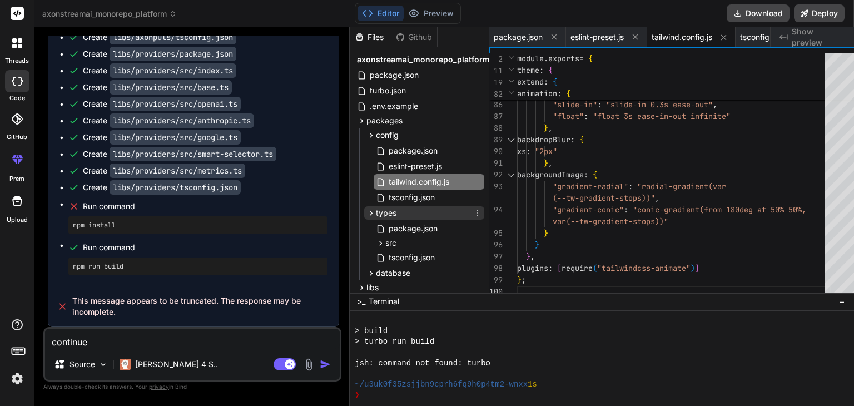
scroll to position [76, 0]
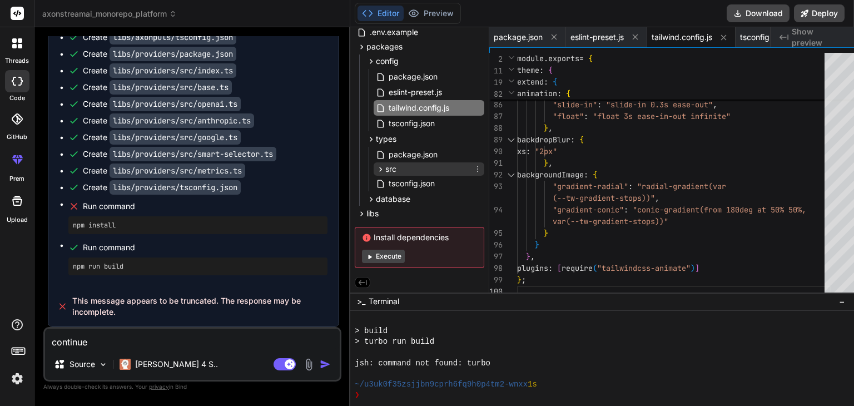
click at [395, 165] on div "src" at bounding box center [428, 168] width 111 height 13
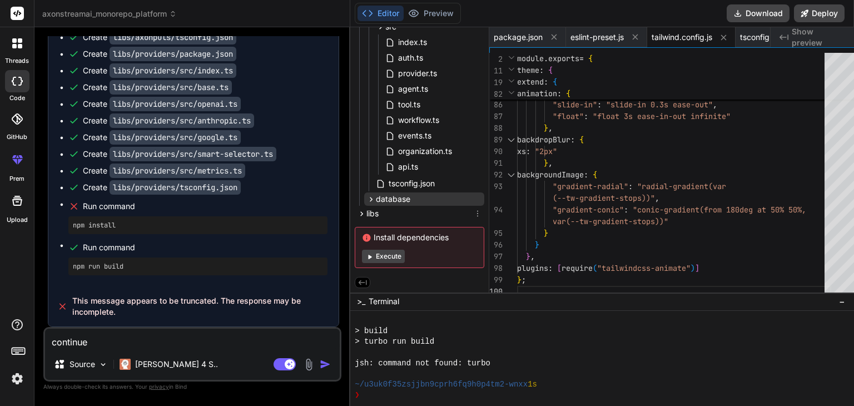
scroll to position [218, 0]
click at [401, 152] on span "organization.ts" at bounding box center [425, 150] width 56 height 13
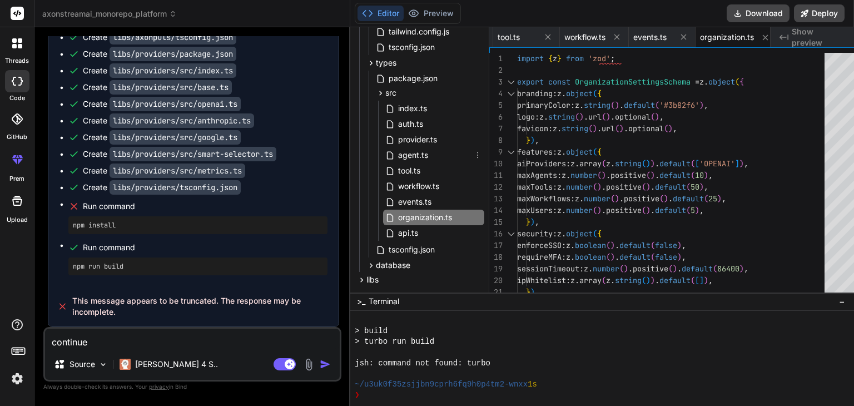
scroll to position [167, 0]
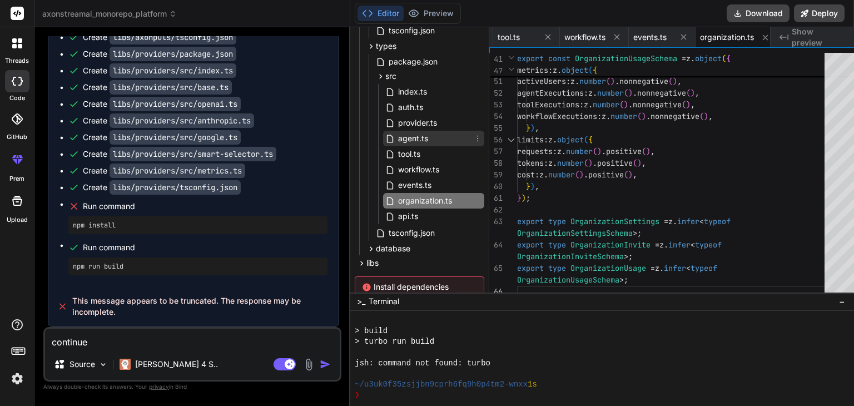
click at [407, 133] on span "agent.ts" at bounding box center [413, 138] width 32 height 13
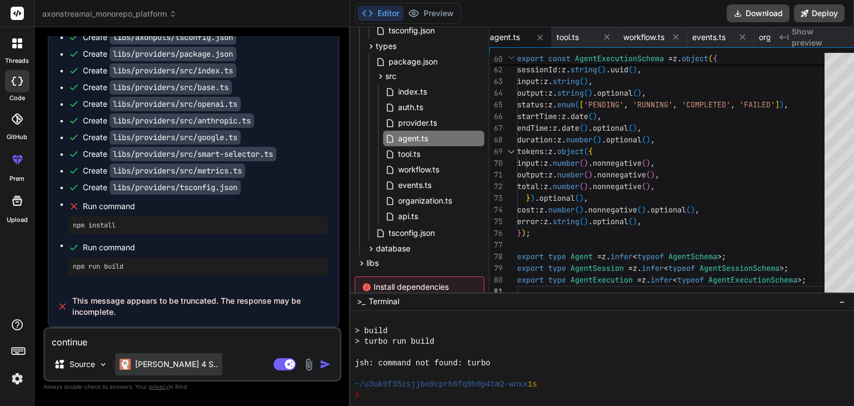
click at [154, 365] on p "[PERSON_NAME] 4 S.." at bounding box center [176, 363] width 83 height 11
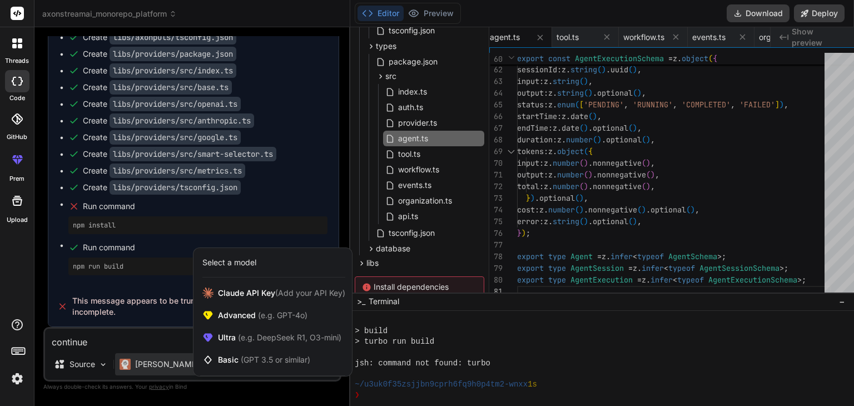
click at [115, 360] on div at bounding box center [427, 203] width 854 height 406
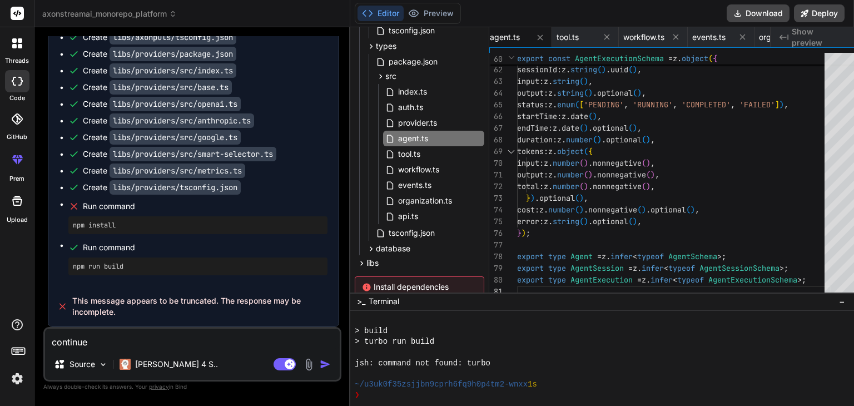
click at [320, 365] on button "button" at bounding box center [328, 363] width 16 height 11
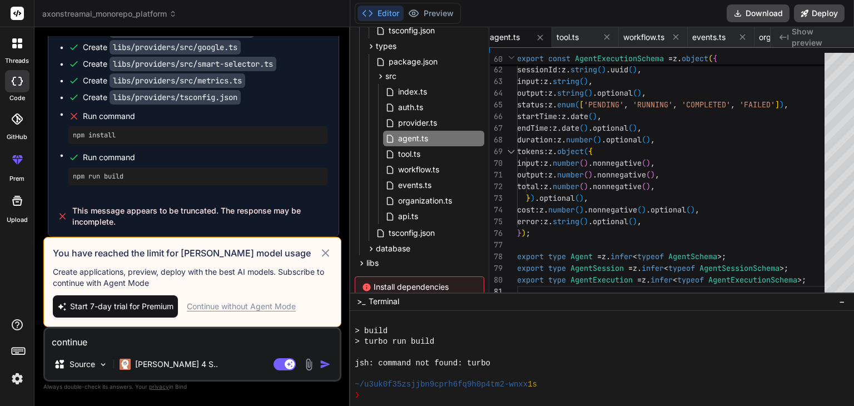
click at [296, 305] on div "Continue without Agent Mode" at bounding box center [241, 306] width 109 height 11
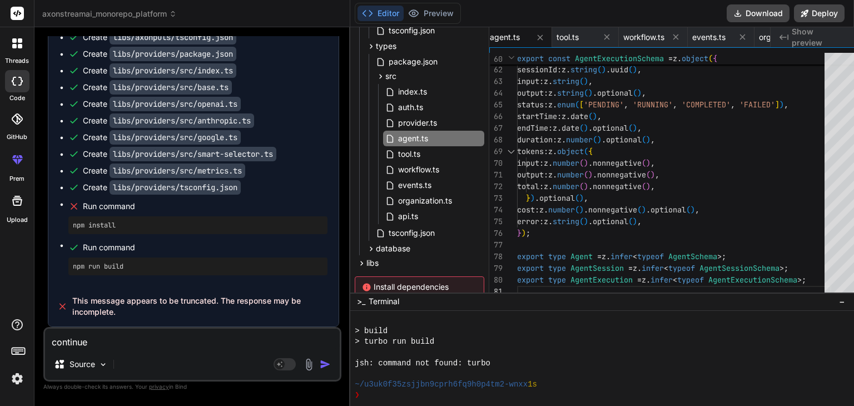
scroll to position [7115, 0]
click at [320, 359] on img "button" at bounding box center [325, 363] width 11 height 11
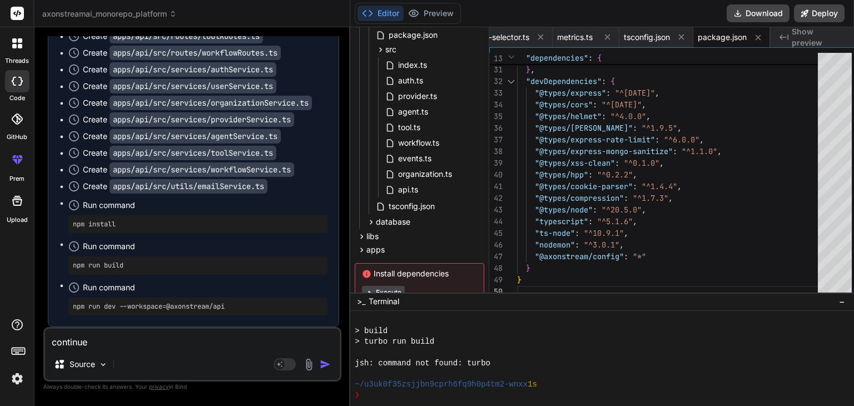
scroll to position [231, 0]
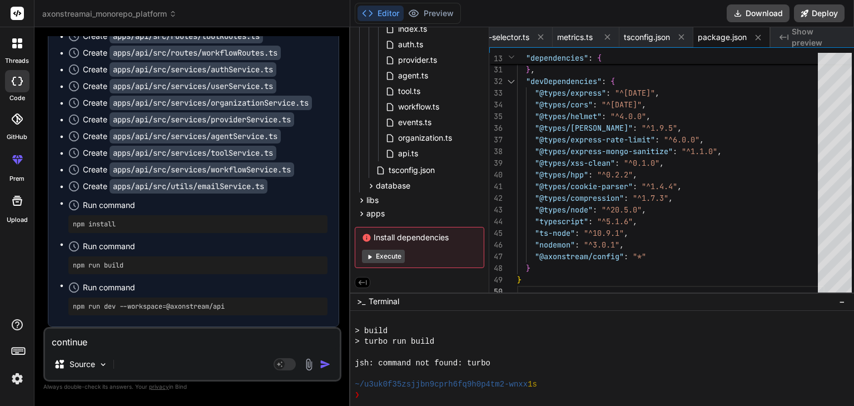
click at [376, 249] on button "Execute" at bounding box center [383, 255] width 43 height 13
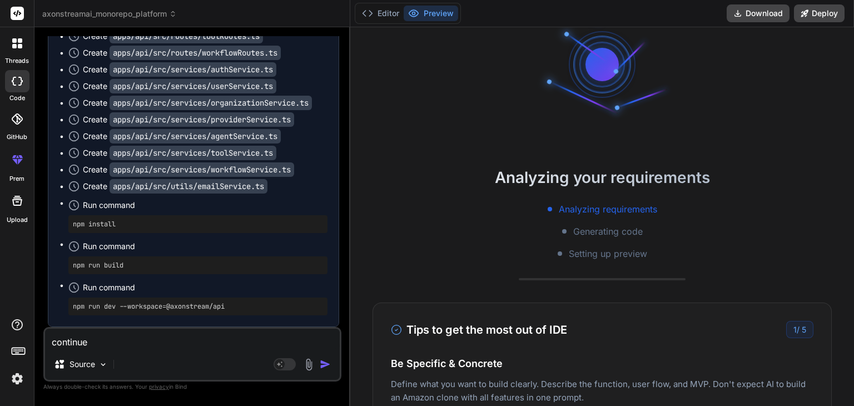
scroll to position [111, 0]
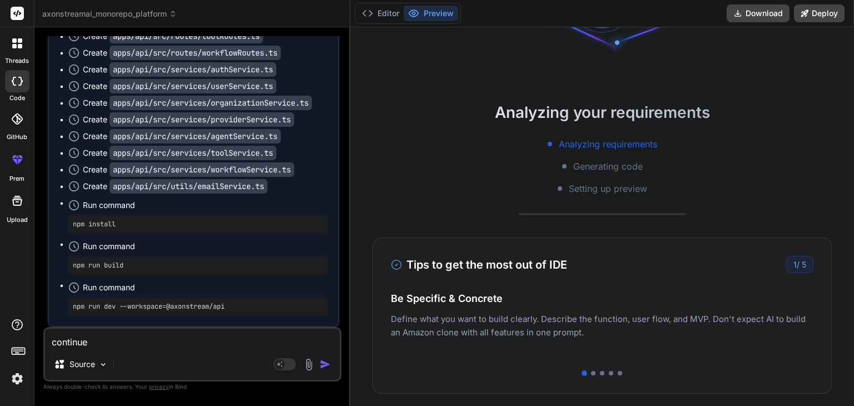
click at [611, 371] on div at bounding box center [602, 373] width 422 height 4
drag, startPoint x: 589, startPoint y: 371, endPoint x: 570, endPoint y: 363, distance: 20.2
click at [591, 371] on div at bounding box center [593, 373] width 4 height 4
click at [601, 376] on div "Tips to get the most out of IDE 2 / 5 Be Specific & Concrete Define what you wa…" at bounding box center [601, 315] width 459 height 156
click at [600, 372] on div at bounding box center [602, 373] width 4 height 4
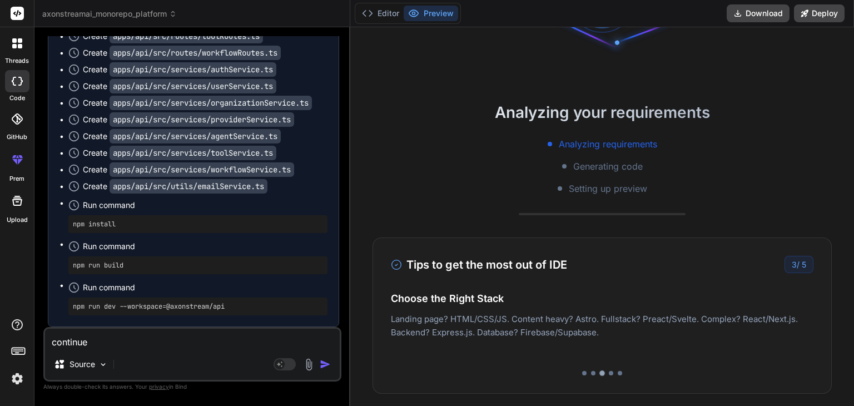
click at [599, 372] on div at bounding box center [602, 373] width 6 height 6
click at [608, 371] on div at bounding box center [610, 373] width 4 height 4
click at [617, 371] on div at bounding box center [619, 373] width 4 height 4
click at [809, 234] on div "Analyzing your requirements Analyzing requirements Generating code Setting up p…" at bounding box center [601, 216] width 503 height 378
click at [671, 328] on p "Deploy your Next.js and React projects to Vercel. For Node.js backend, deploy t…" at bounding box center [602, 325] width 422 height 27
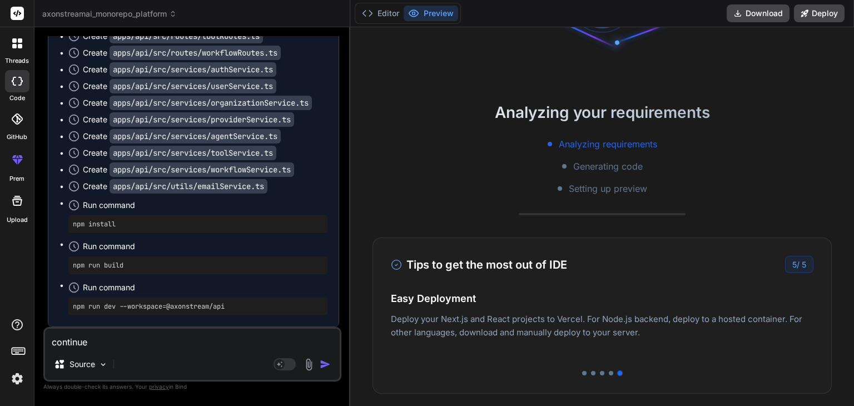
drag, startPoint x: 613, startPoint y: 371, endPoint x: 756, endPoint y: 350, distance: 143.9
click at [632, 371] on div at bounding box center [602, 373] width 422 height 4
drag, startPoint x: 653, startPoint y: 202, endPoint x: 741, endPoint y: 257, distance: 103.1
click at [656, 207] on div "Analyzing your requirements Analyzing requirements Generating code Setting up p…" at bounding box center [601, 216] width 503 height 378
click at [791, 270] on div "5 / 5" at bounding box center [799, 264] width 28 height 17
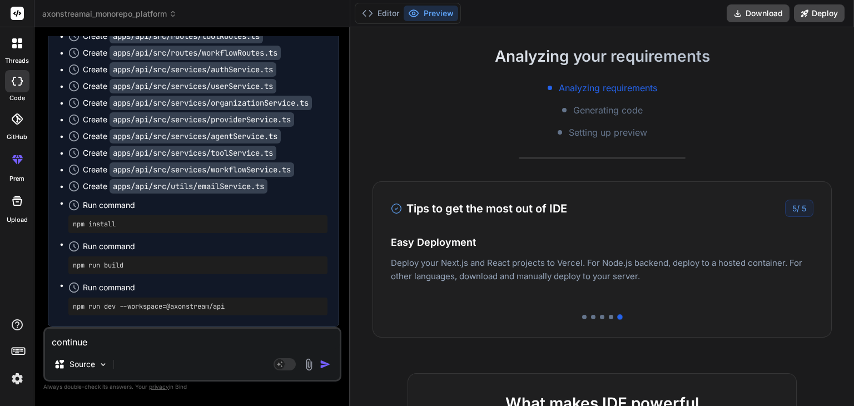
scroll to position [278, 0]
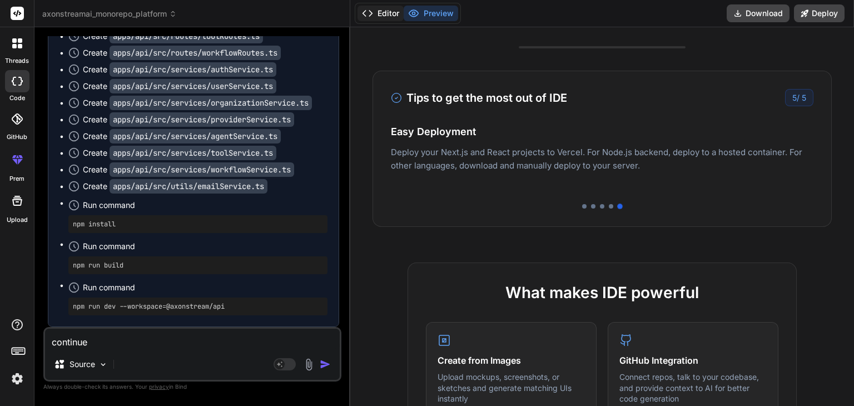
click at [368, 13] on button "Editor" at bounding box center [380, 14] width 46 height 16
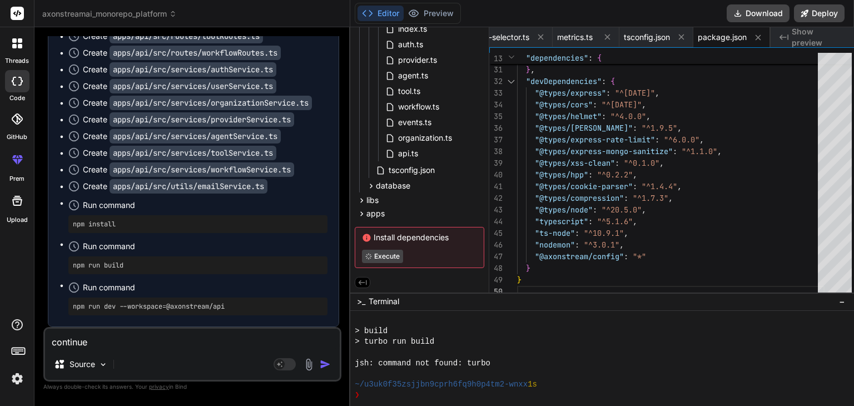
click at [89, 336] on textarea "continue" at bounding box center [192, 338] width 295 height 20
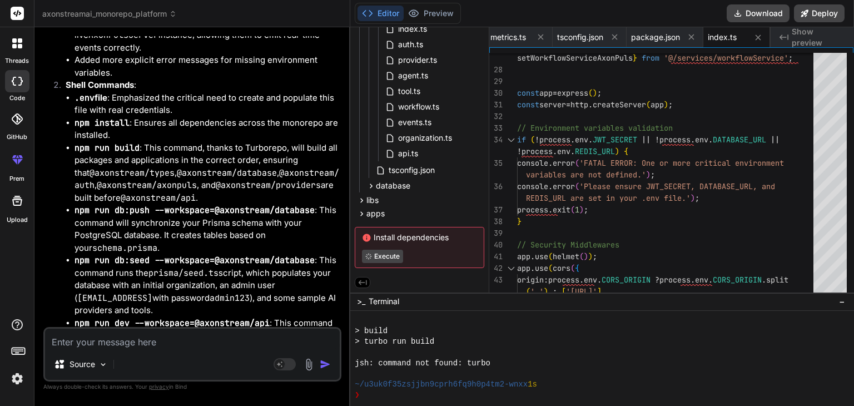
scroll to position [9000, 0]
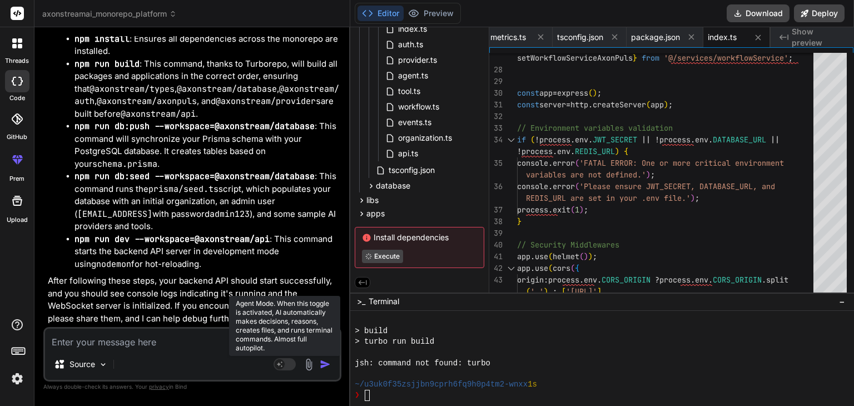
click at [293, 365] on rect at bounding box center [284, 364] width 22 height 12
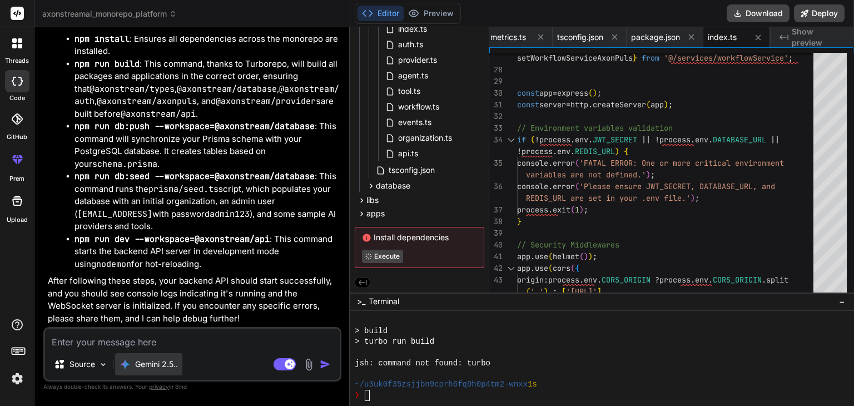
click at [182, 354] on div "Gemini 2.5.." at bounding box center [148, 364] width 67 height 22
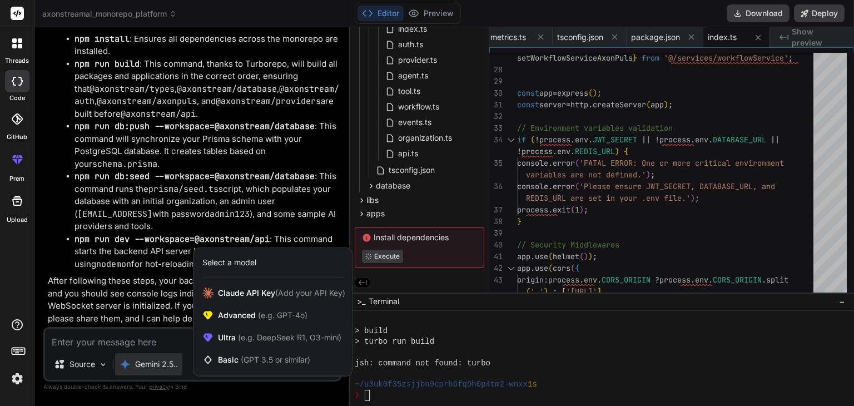
click at [138, 342] on div at bounding box center [427, 203] width 854 height 406
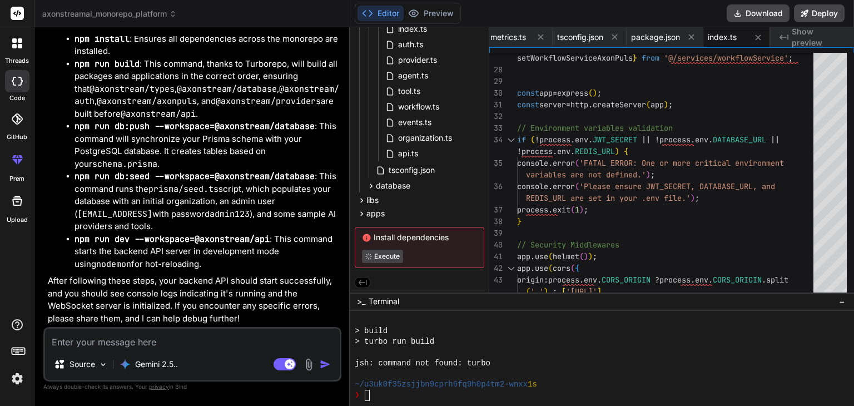
click at [140, 336] on textarea at bounding box center [192, 338] width 295 height 20
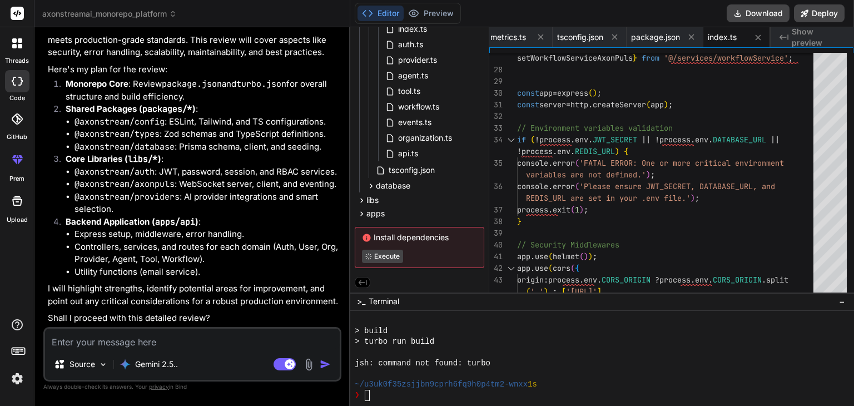
scroll to position [9370, 0]
click at [210, 347] on textarea at bounding box center [192, 338] width 295 height 20
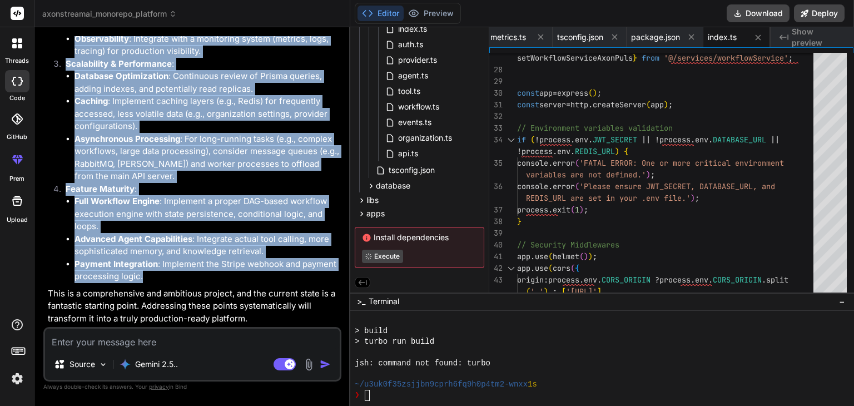
scroll to position [15447, 0]
drag, startPoint x: 66, startPoint y: 216, endPoint x: 147, endPoint y: 276, distance: 101.2
click at [147, 279] on ol "Security Hardening : Secret Management : Implement a robust solution for managi…" at bounding box center [193, 51] width 291 height 463
copy ol "Security Hardening : Secret Management : Implement a robust solution for managi…"
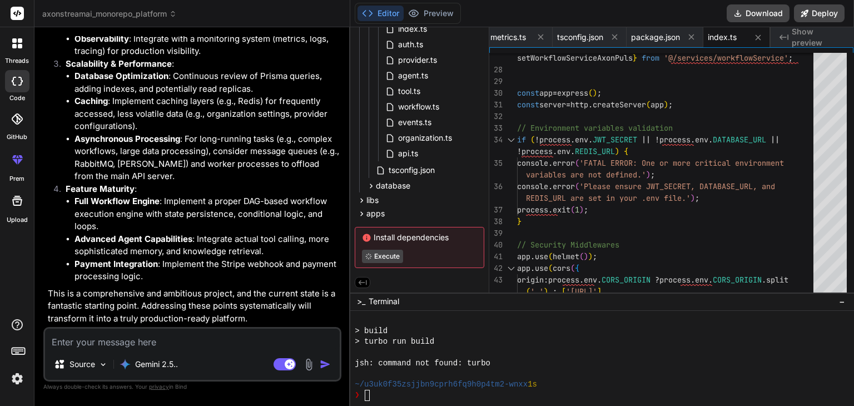
click at [98, 336] on textarea at bounding box center [192, 338] width 295 height 20
paste textarea "Security Hardening: Secret Management: Implement a robust solution for managing…"
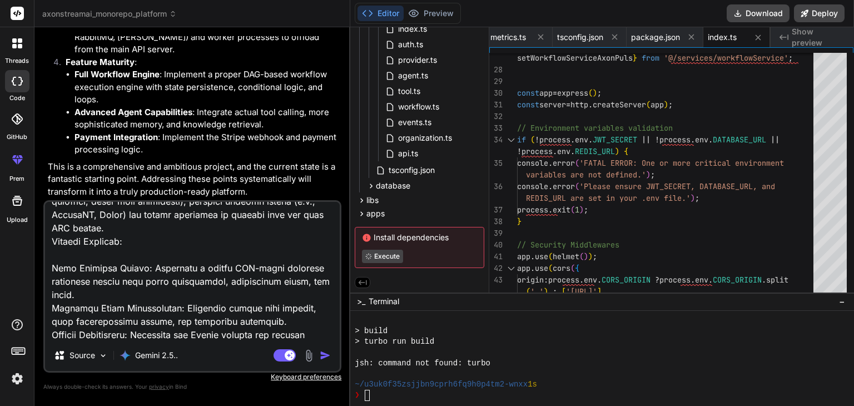
click at [322, 354] on img "button" at bounding box center [325, 355] width 11 height 11
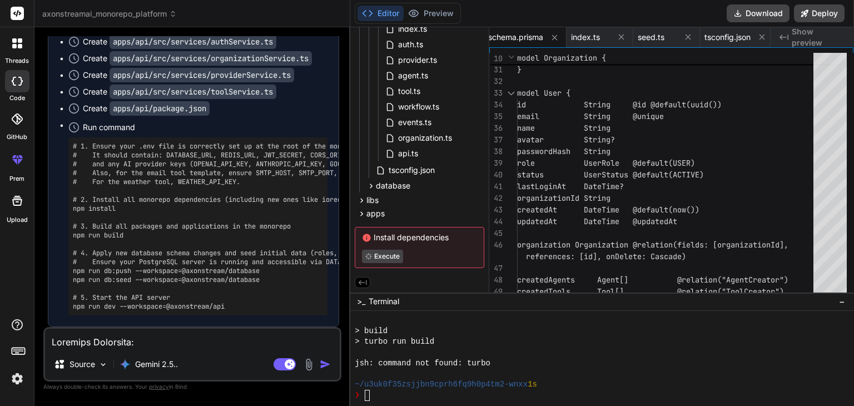
scroll to position [16704, 0]
click at [321, 363] on img "button" at bounding box center [325, 363] width 11 height 11
click at [420, 243] on div "Install dependencies Execute" at bounding box center [419, 247] width 129 height 41
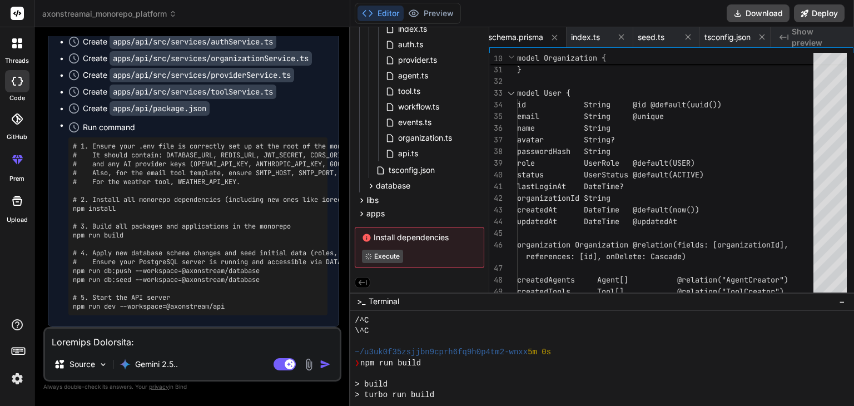
scroll to position [138, 0]
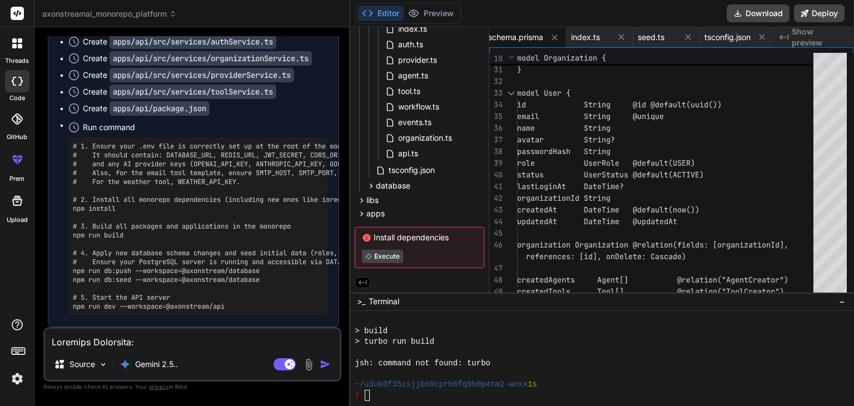
click at [403, 355] on div at bounding box center [602, 352] width 495 height 11
click at [403, 356] on div at bounding box center [602, 352] width 495 height 11
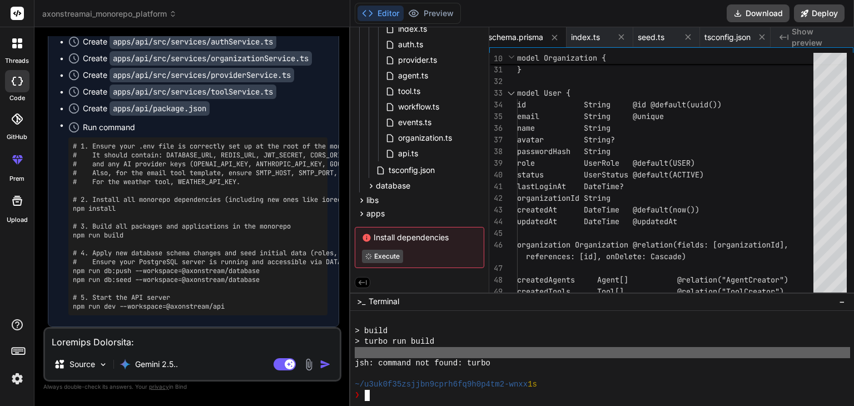
click at [404, 356] on div at bounding box center [602, 352] width 495 height 11
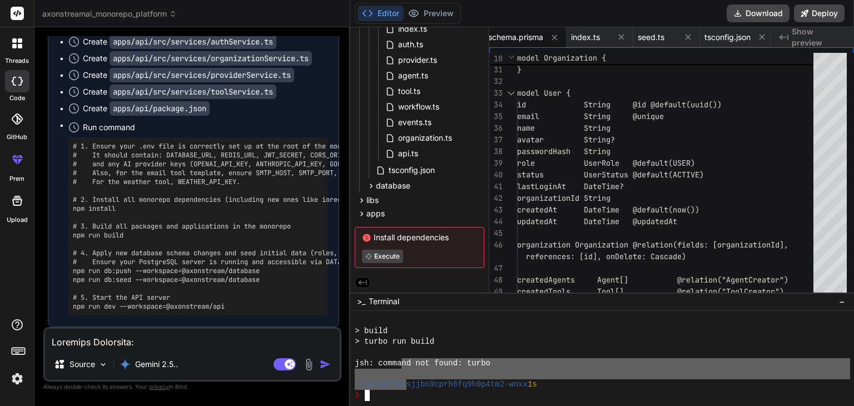
drag, startPoint x: 403, startPoint y: 359, endPoint x: 406, endPoint y: 376, distance: 17.4
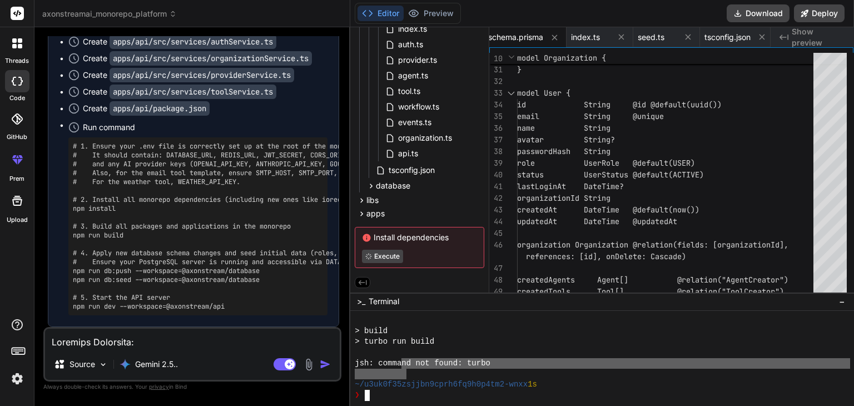
click at [508, 350] on div at bounding box center [602, 352] width 495 height 11
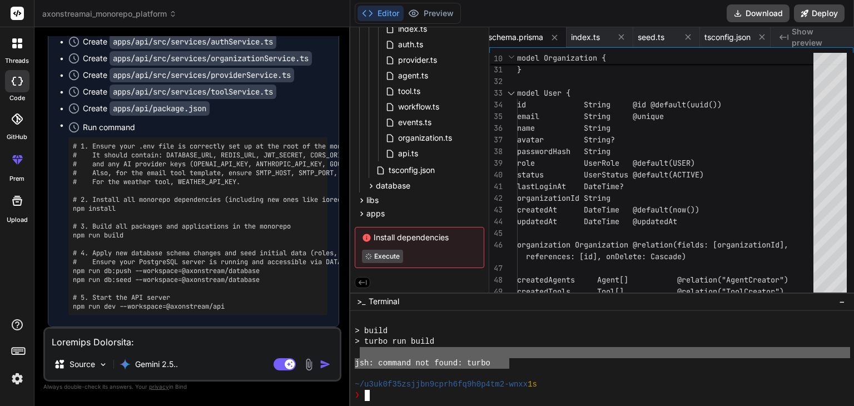
drag, startPoint x: 505, startPoint y: 365, endPoint x: 360, endPoint y: 356, distance: 145.3
click at [360, 356] on div "> build > turbo run build jsh: command not found: turbo ~/u3uk0f35zsjjbn9cprh6f…" at bounding box center [602, 358] width 495 height 86
click at [109, 336] on textarea at bounding box center [192, 338] width 295 height 20
paste textarea "jsh: command not found: turbo"
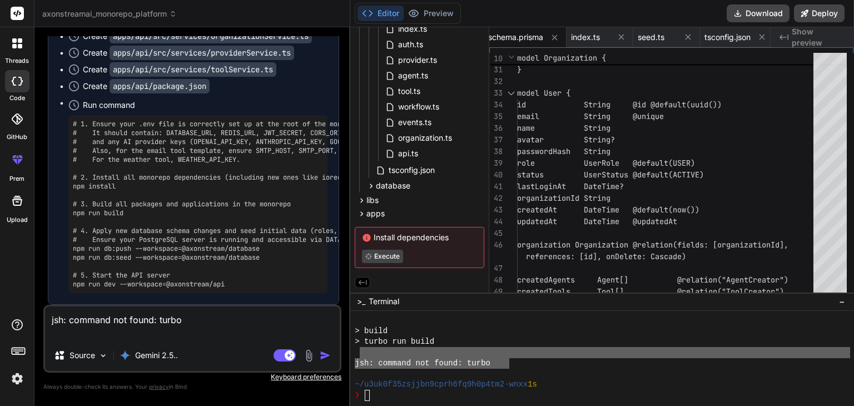
click at [324, 354] on img "button" at bounding box center [325, 355] width 11 height 11
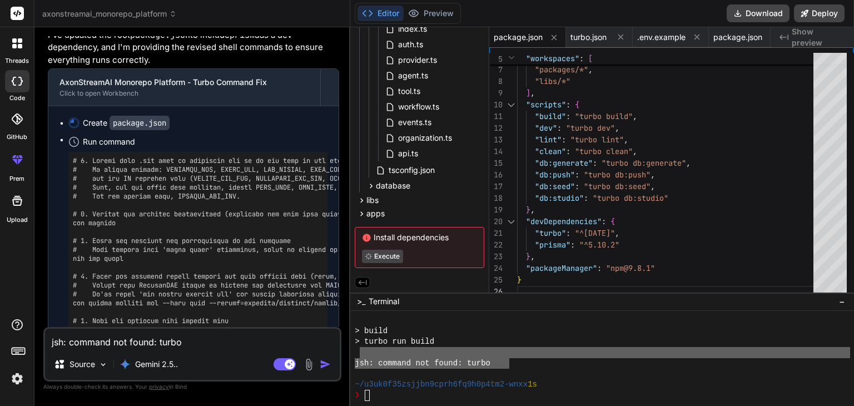
scroll to position [17208, 0]
click at [333, 268] on div "Create package.json Run command" at bounding box center [193, 251] width 290 height 288
click at [336, 67] on p "I've updated the root package.json to include prisma as a dev dependency, and I…" at bounding box center [193, 48] width 291 height 38
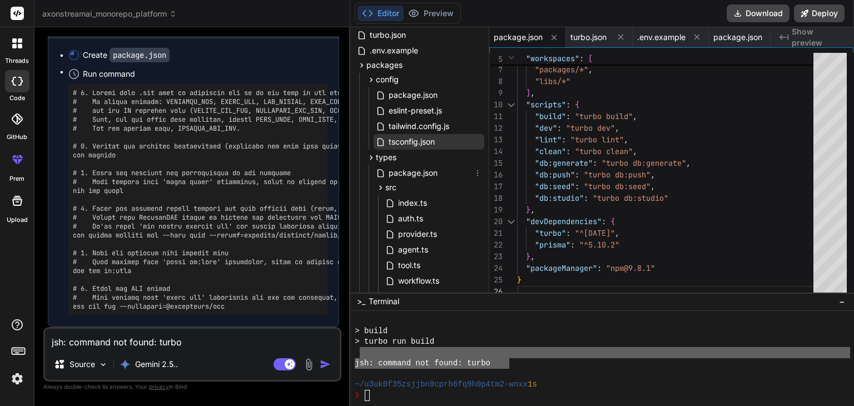
scroll to position [0, 0]
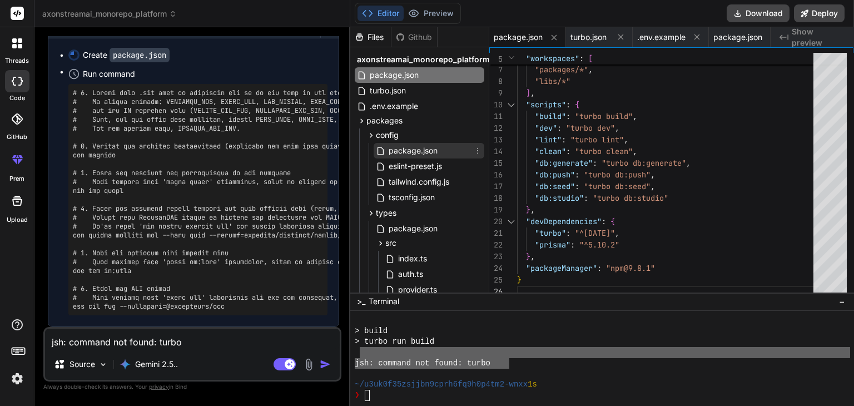
click at [411, 146] on span "package.json" at bounding box center [412, 150] width 51 height 13
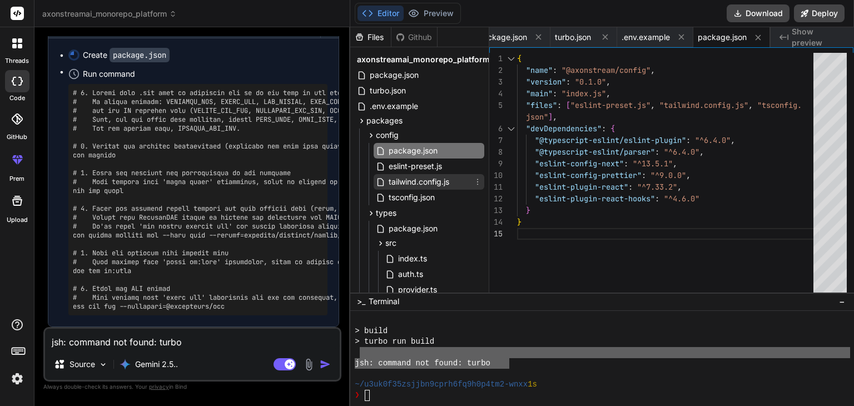
click at [407, 176] on span "tailwind.config.js" at bounding box center [418, 181] width 63 height 13
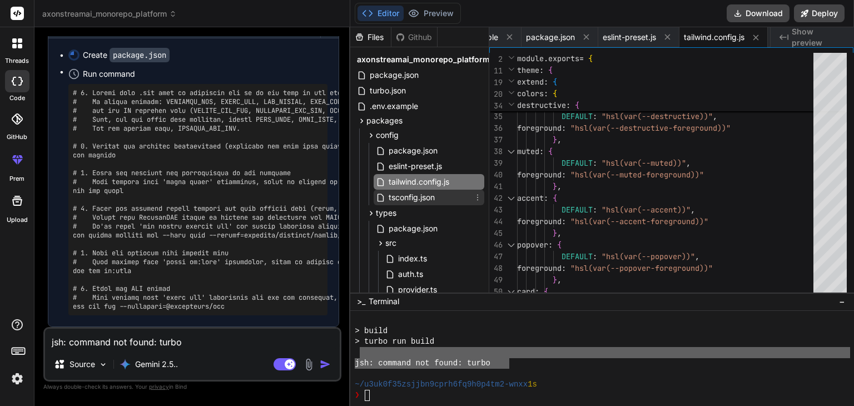
click at [402, 198] on span "tsconfig.json" at bounding box center [411, 197] width 48 height 13
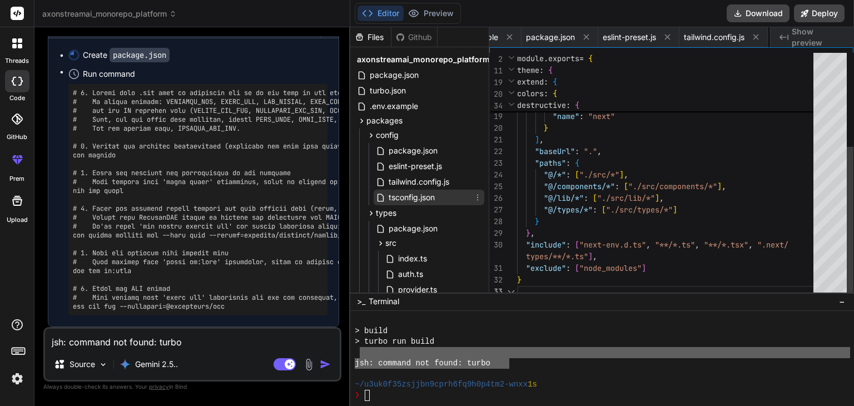
scroll to position [0, 262]
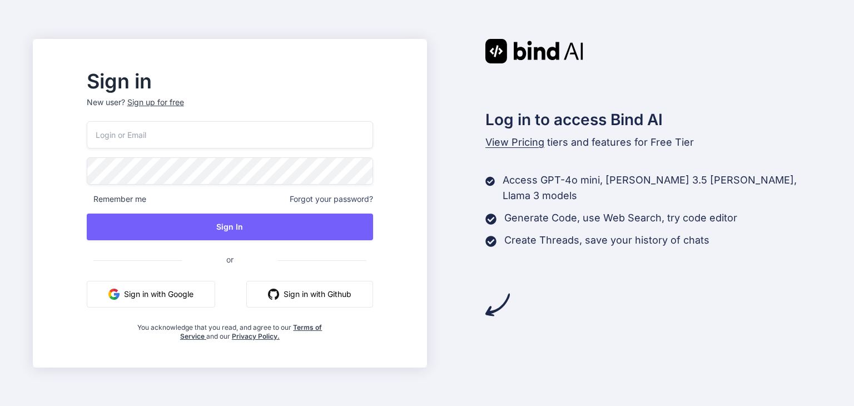
click at [148, 296] on button "Sign in with Google" at bounding box center [151, 294] width 128 height 27
